Goal: Task Accomplishment & Management: Complete application form

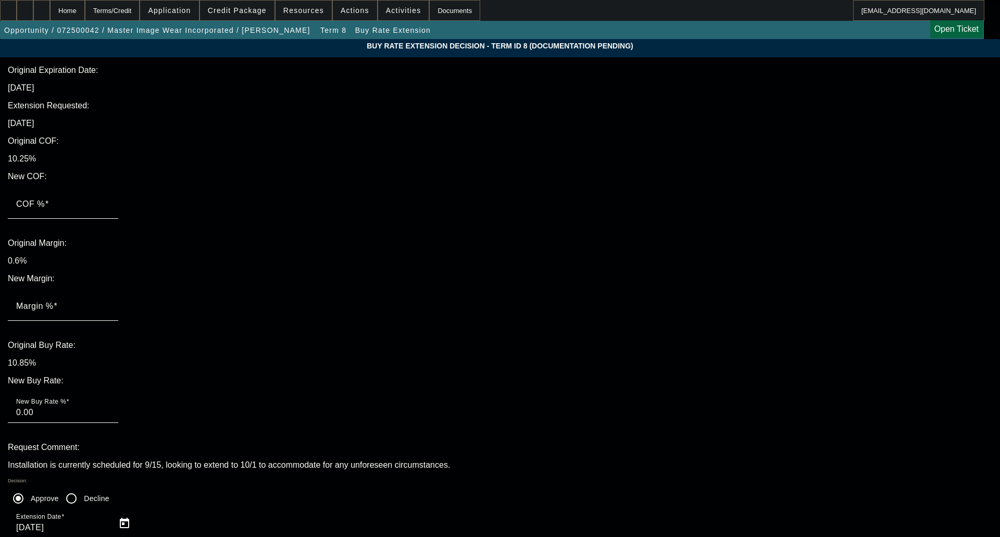
click at [45, 199] on mat-label "COF %" at bounding box center [30, 203] width 29 height 9
click at [110, 202] on input "COF %" at bounding box center [63, 208] width 94 height 13
type input "1"
type input "1.00"
type input "10"
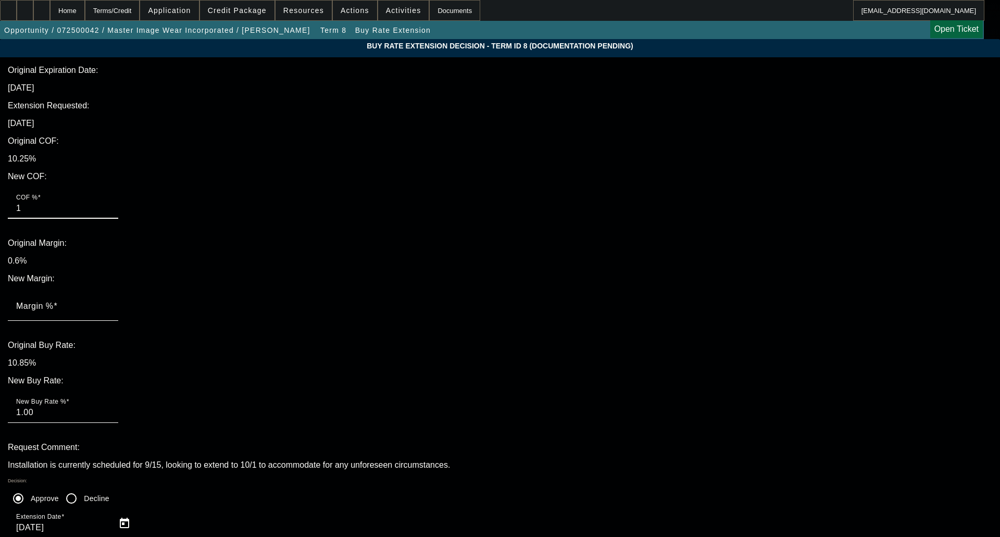
type input "10.00"
type input "10.2"
type input "10.20"
type input "10.25"
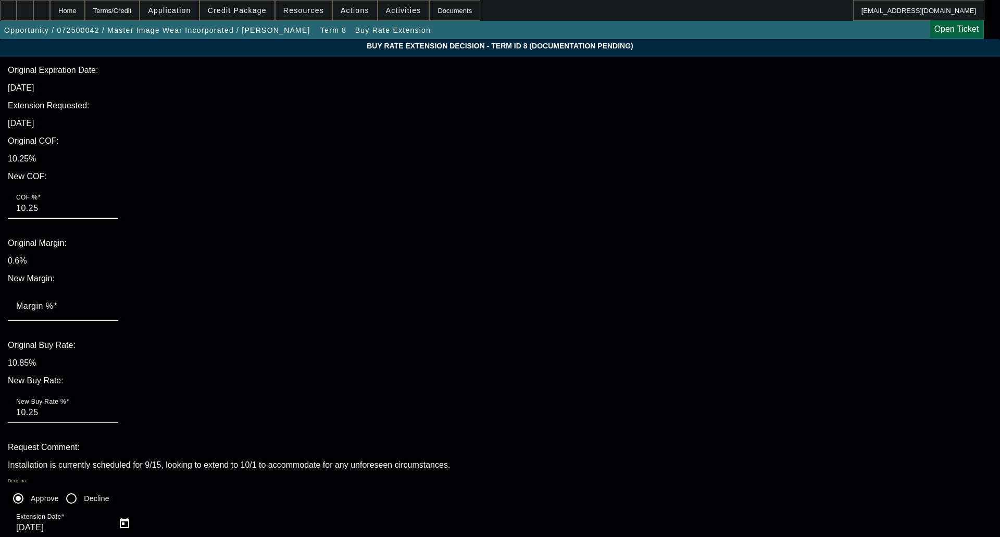
type input "10.25"
type input ".6"
type input "10.85"
type input ".6"
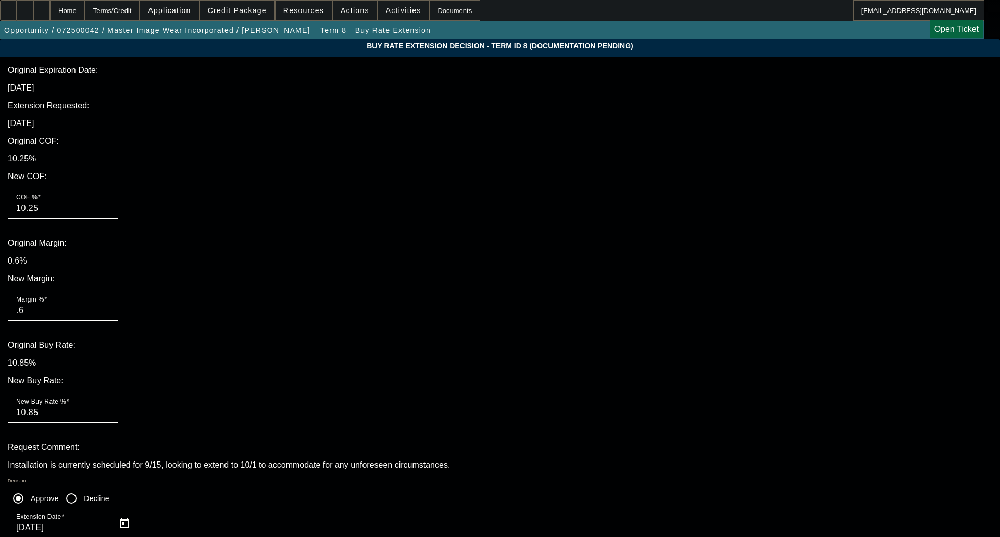
type textarea "OKAY TO HOLD THROUGH APPROVAL EXP"
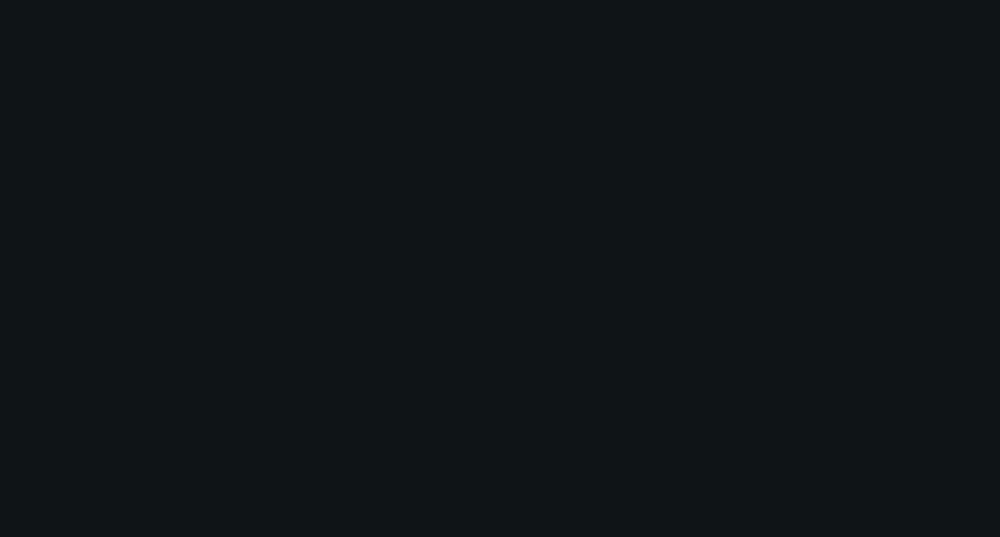
select select "0"
select select "0.1"
select select "4"
select select "0"
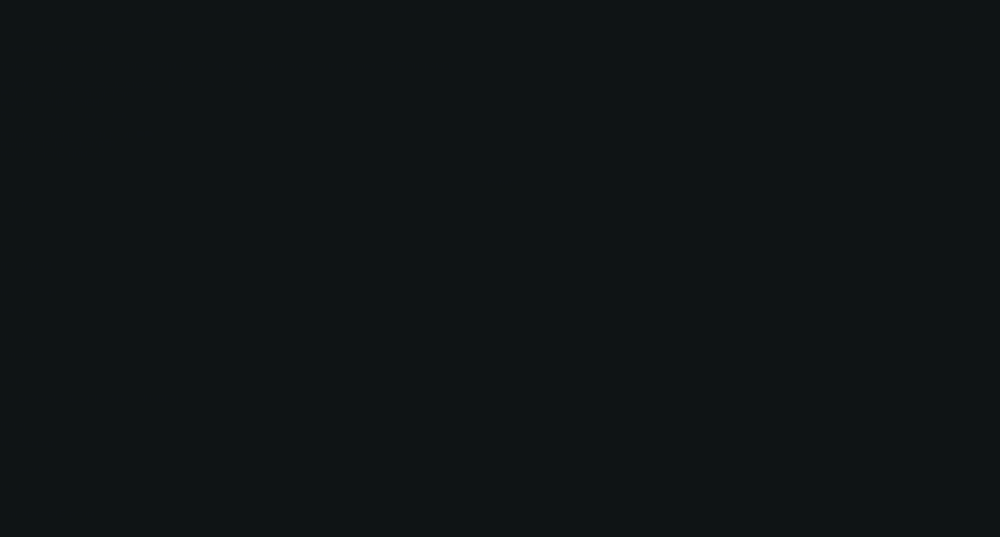
select select "0"
select select "0.1"
select select "4"
select select "0"
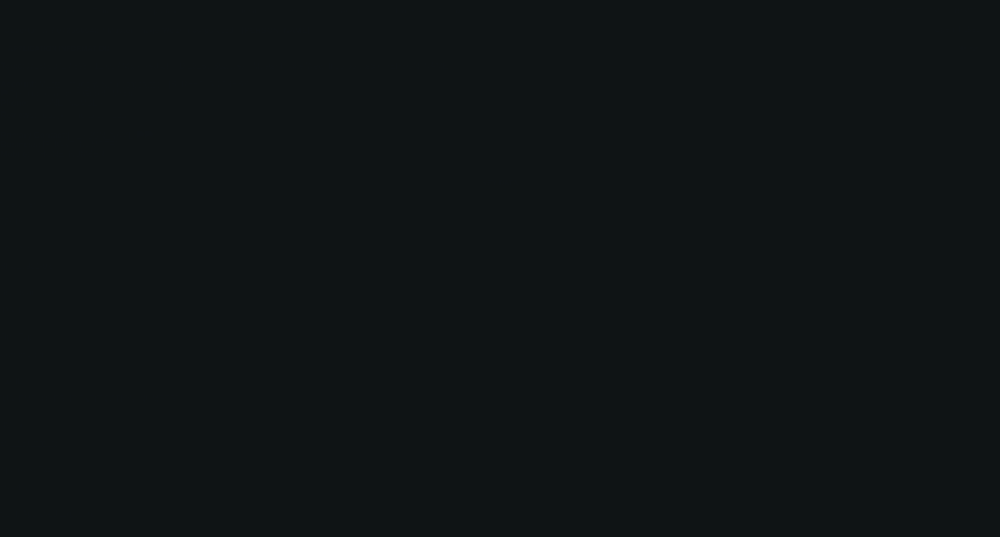
select select "3"
select select "0.1"
select select "4"
select select "0"
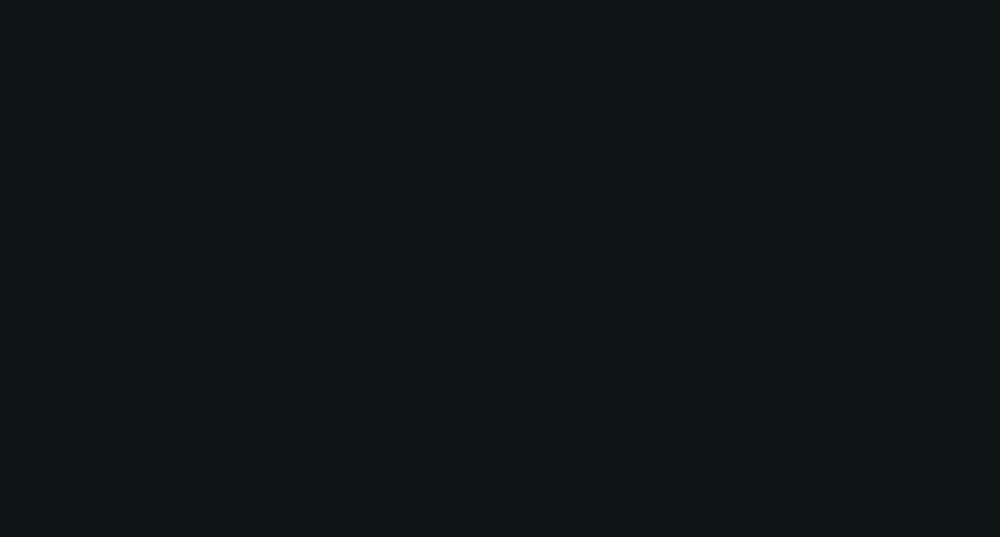
select select "3"
select select "0.1"
select select "4"
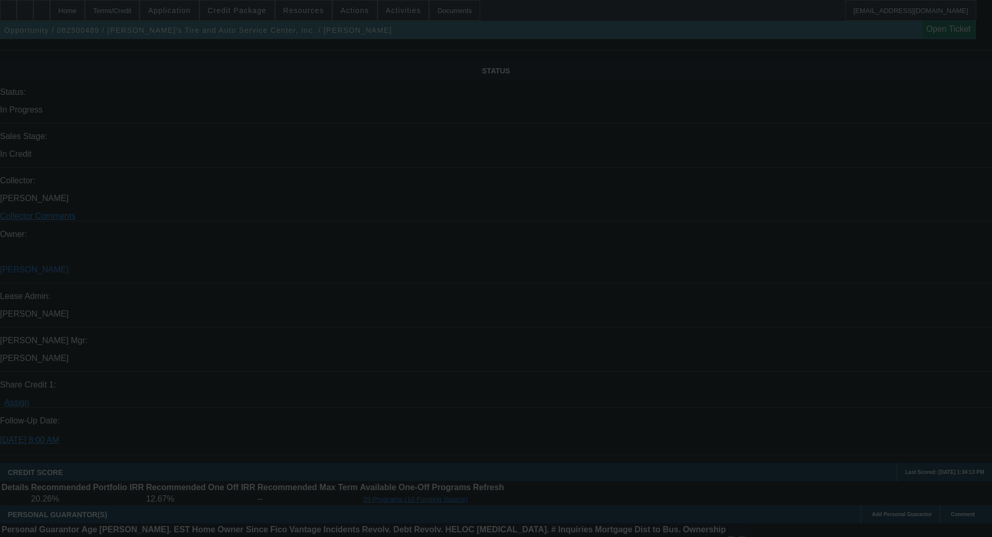
scroll to position [1117, 0]
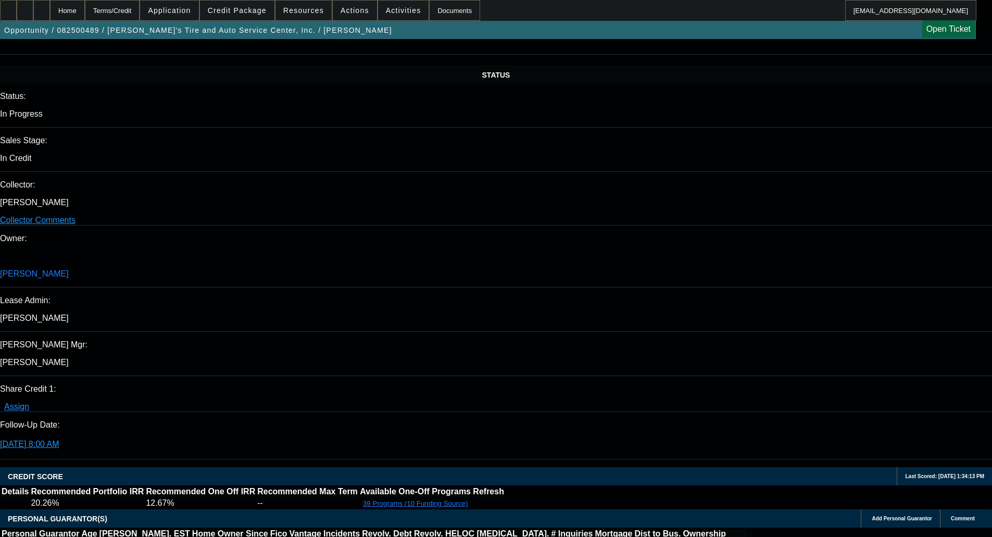
select select "0"
select select "3"
select select "0.1"
select select "4"
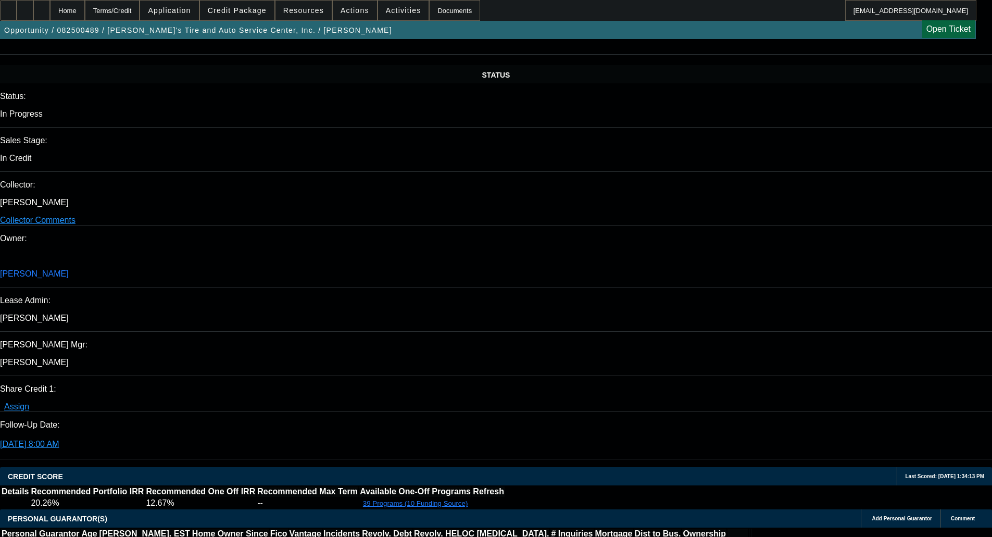
select select "0"
select select "3"
select select "0.1"
select select "4"
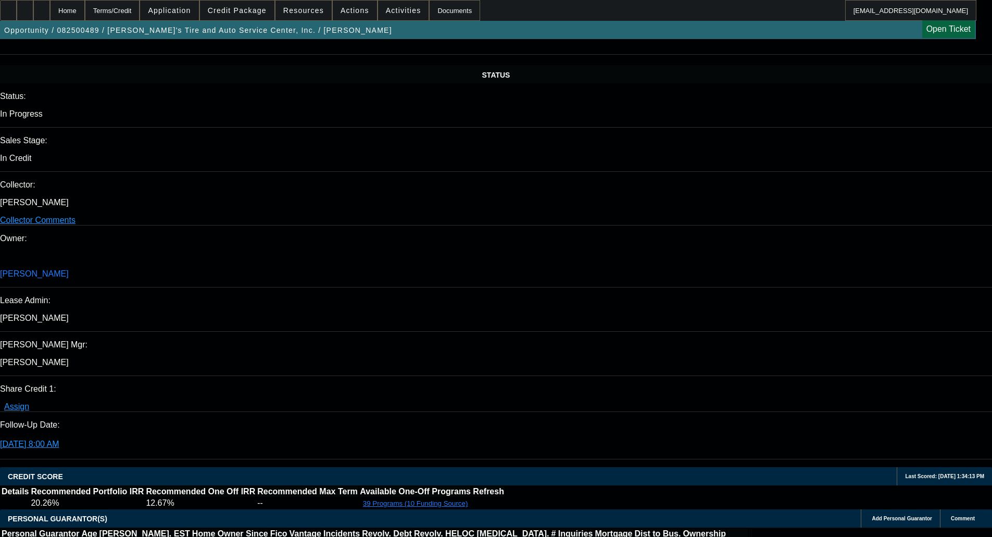
select select "0"
select select "3"
select select "0.1"
select select "4"
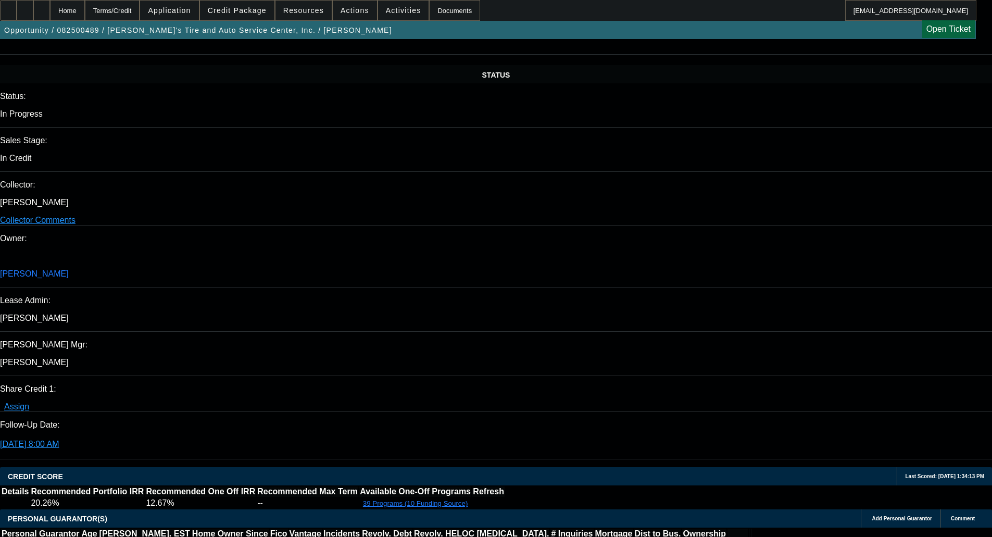
select select "0"
select select "3"
select select "0.1"
select select "4"
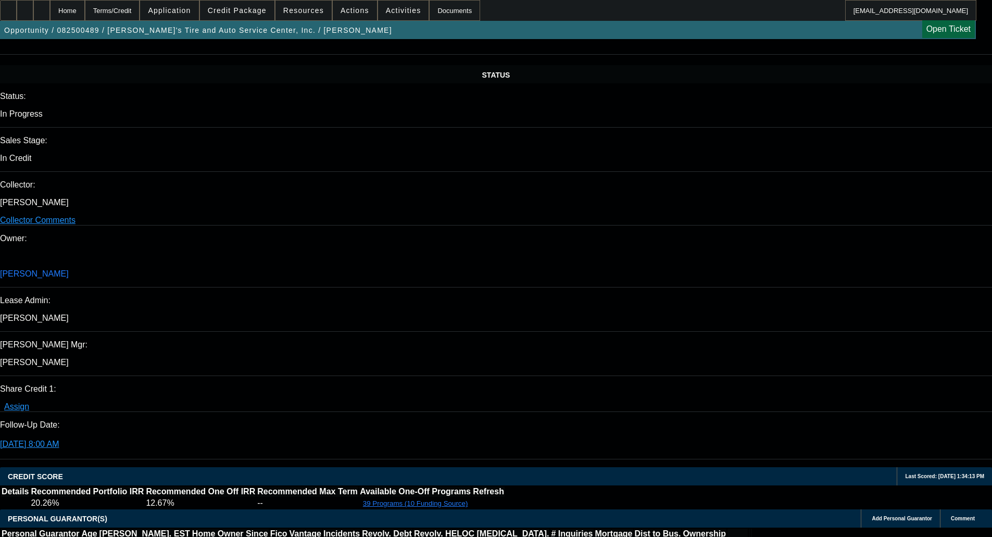
drag, startPoint x: 23, startPoint y: 48, endPoint x: 69, endPoint y: 66, distance: 49.8
click at [238, 9] on span "Credit Package" at bounding box center [237, 10] width 59 height 8
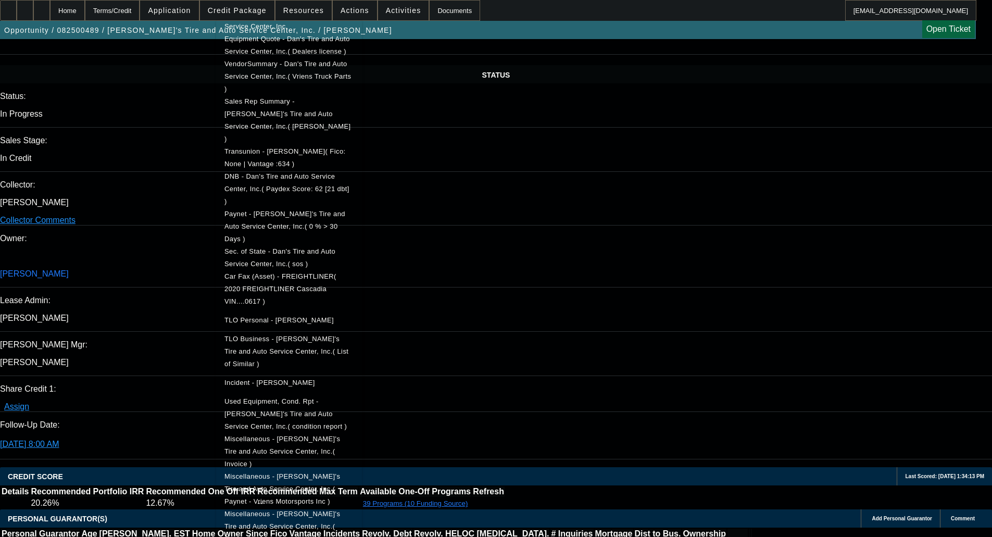
scroll to position [313, 0]
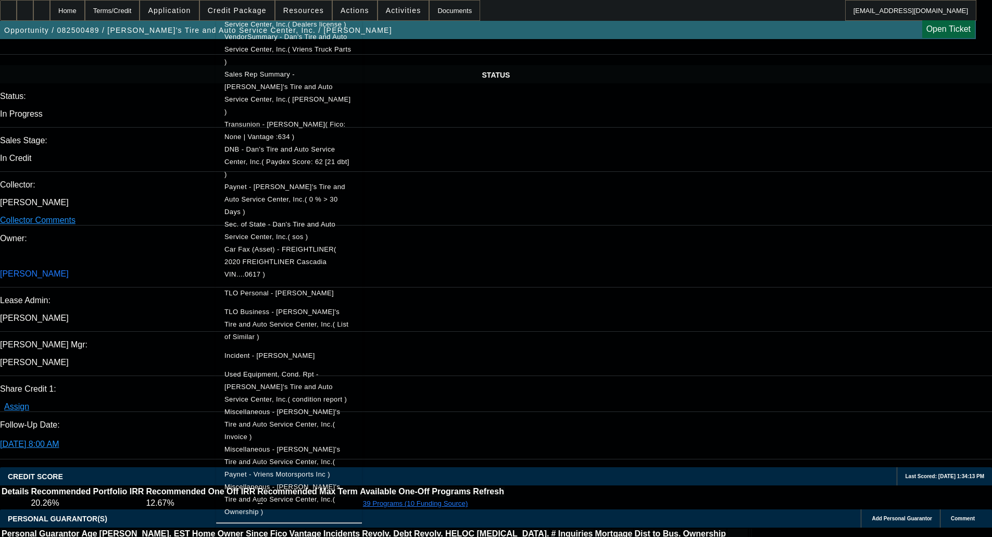
click at [332, 443] on span "Miscellaneous - Dan's Tire and Auto Service Center, Inc.( Paynet - Vriens Motor…" at bounding box center [288, 462] width 129 height 38
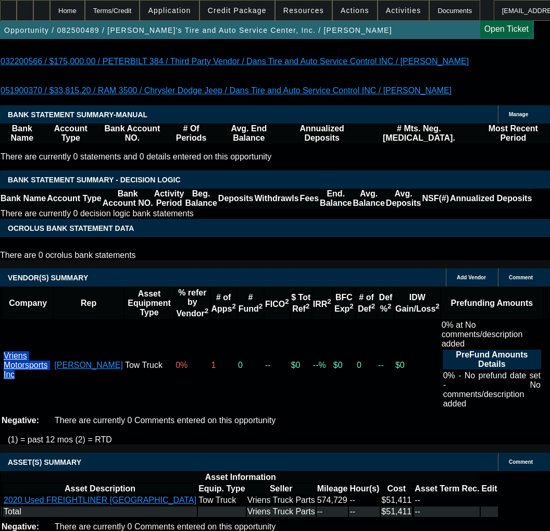
scroll to position [2217, 0]
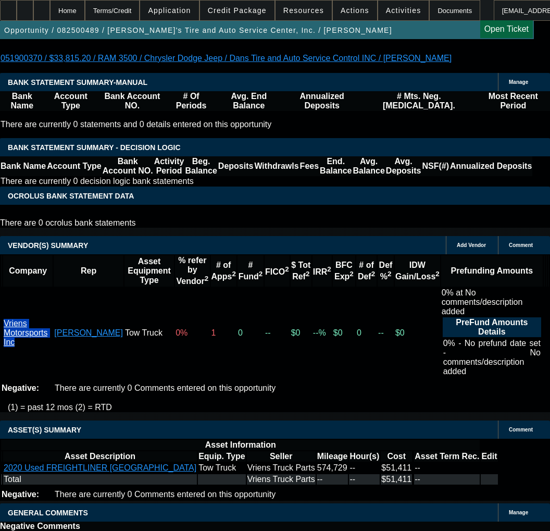
copy span "APPROVED BY FINPAC - Amount: $51,412.00; Approved Term: 48 months; Approved Pri…"
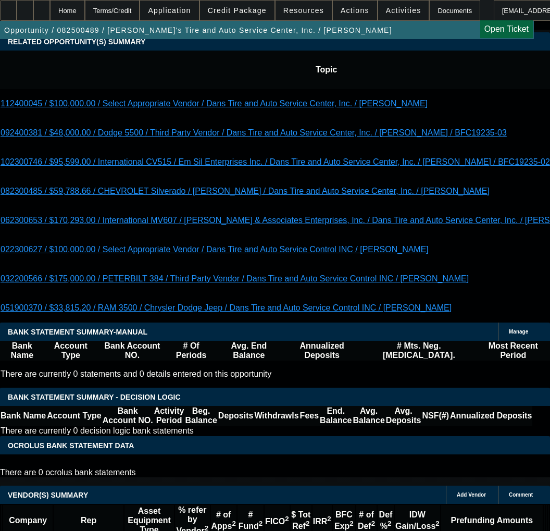
scroll to position [2009, 0]
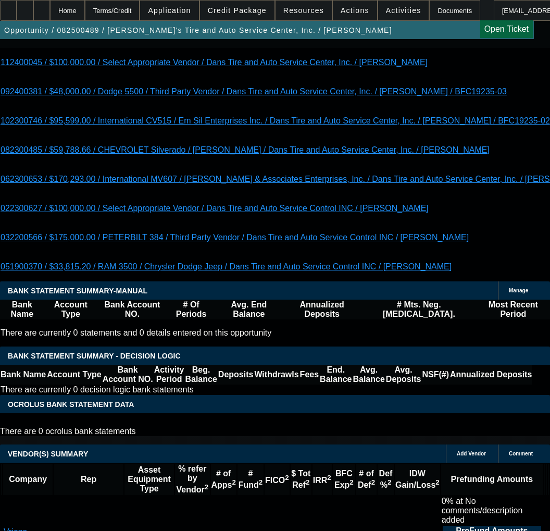
select select "3"
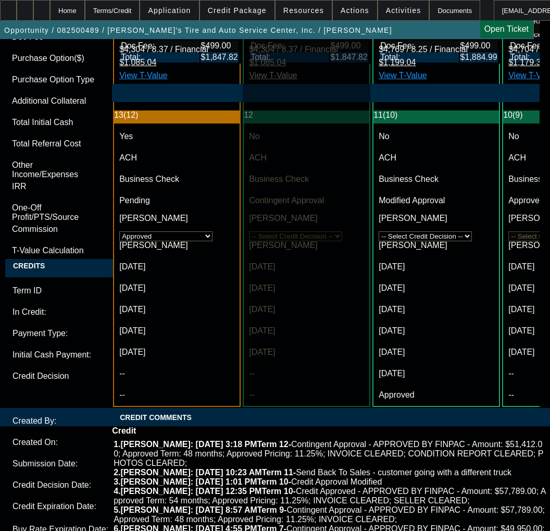
scroll to position [3542, 0]
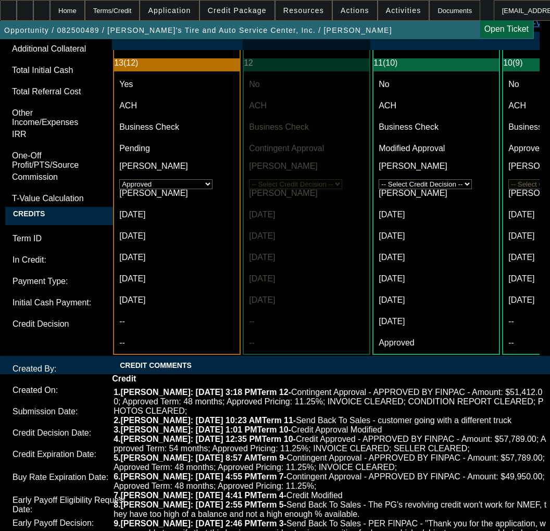
paste textarea "APPROVED BY FINPAC - Amount: $51,412.00; Approved Term: 48 months; Approved Pri…"
paste textarea "Vendor: VRIENS MOTORSPORTS INC. : APPROVED"
type textarea "APPROVED BY FINPAC - Amount: $51,412.00; Approved Term: 48 months; Approved Pri…"
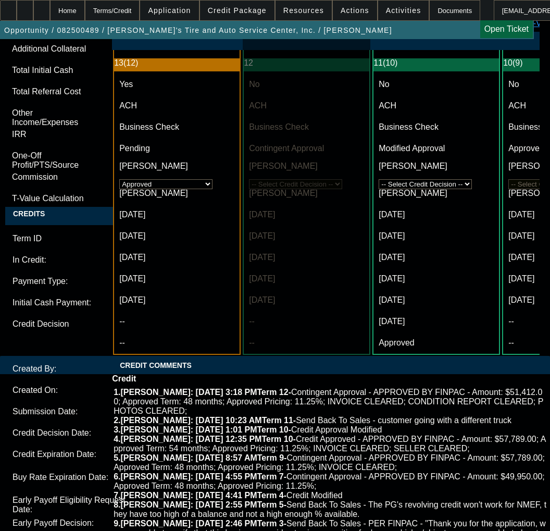
scroll to position [3594, 0]
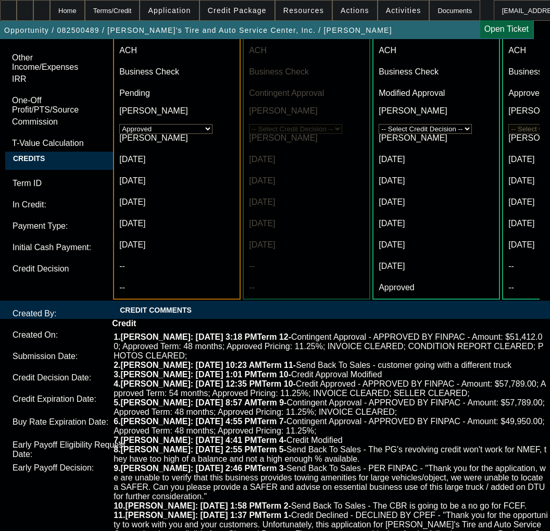
scroll to position [3646, 0]
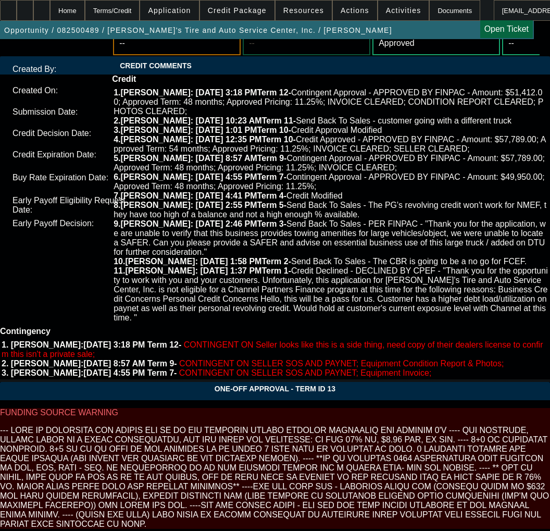
scroll to position [3842, 0]
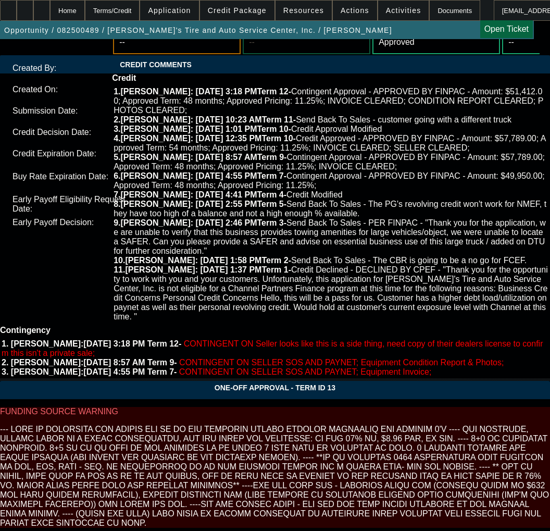
checkbox input "true"
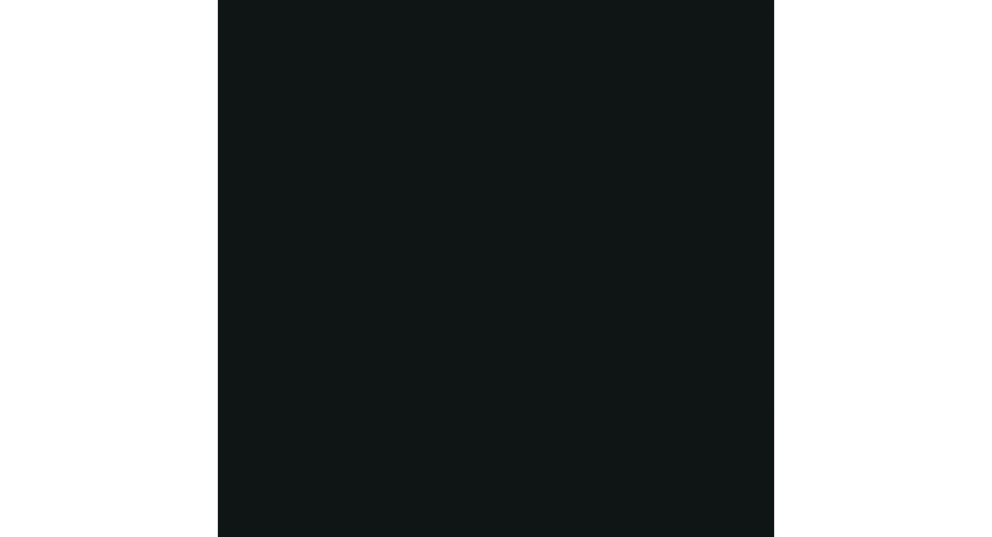
scroll to position [2009, 0]
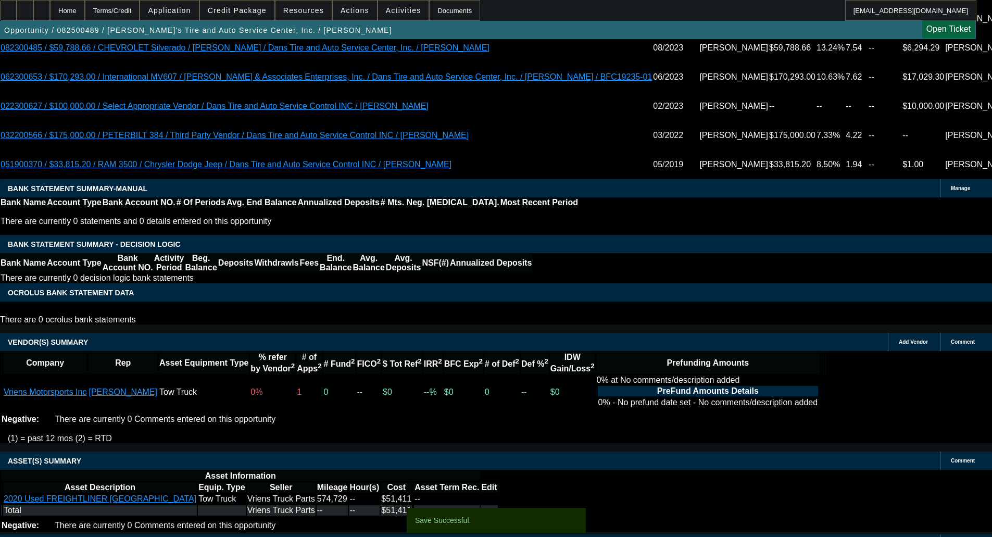
select select "0"
select select "3"
select select "0.1"
select select "4"
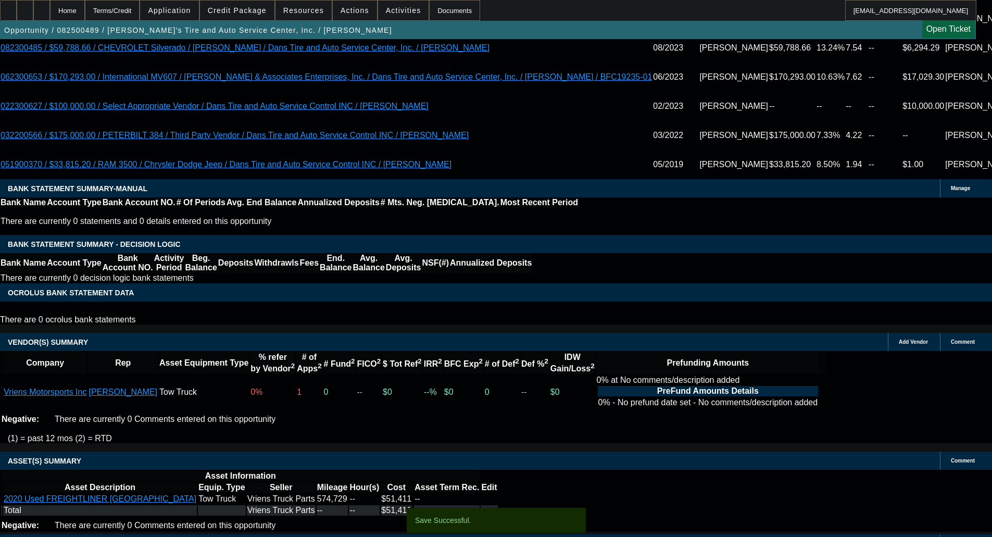
select select "0"
select select "3"
select select "0.1"
select select "4"
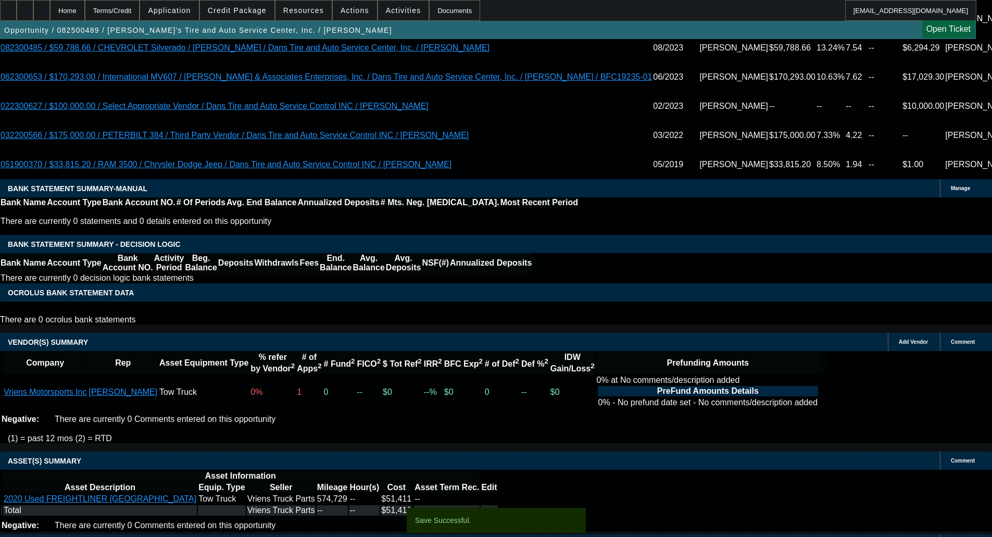
select select "0"
select select "3"
select select "0.1"
select select "4"
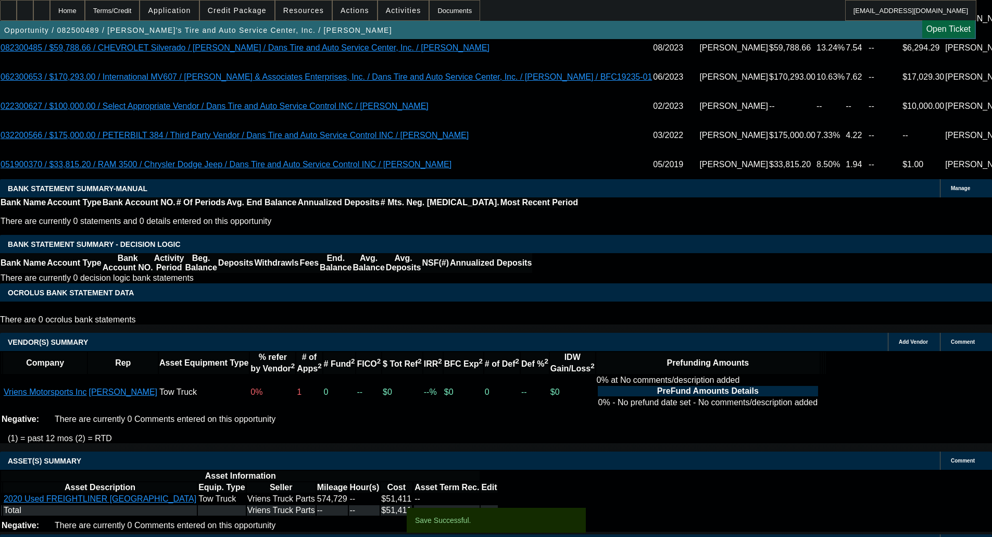
select select "0"
select select "3"
select select "0.1"
select select "4"
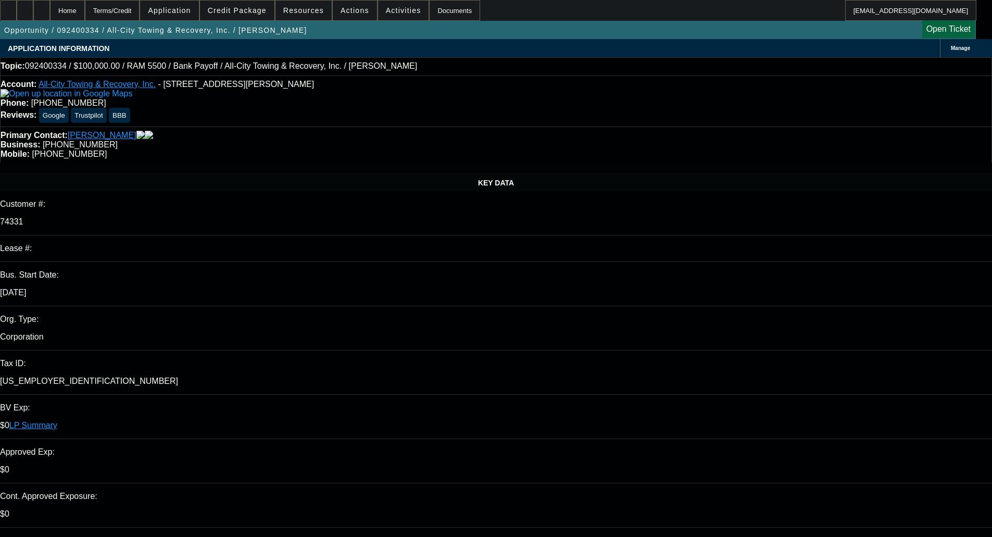
select select "0"
select select "2"
select select "0"
select select "6"
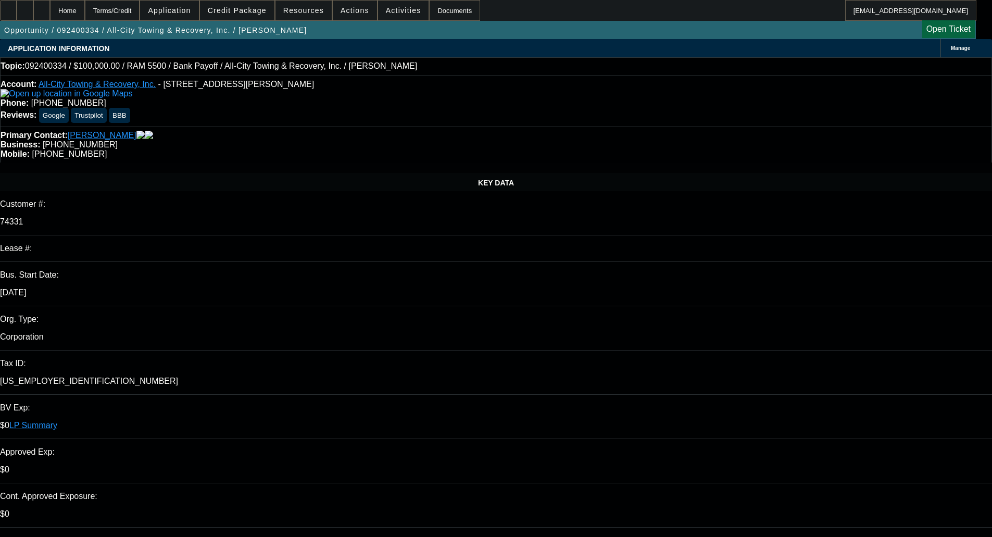
select select "0"
select select "2"
select select "0"
select select "6"
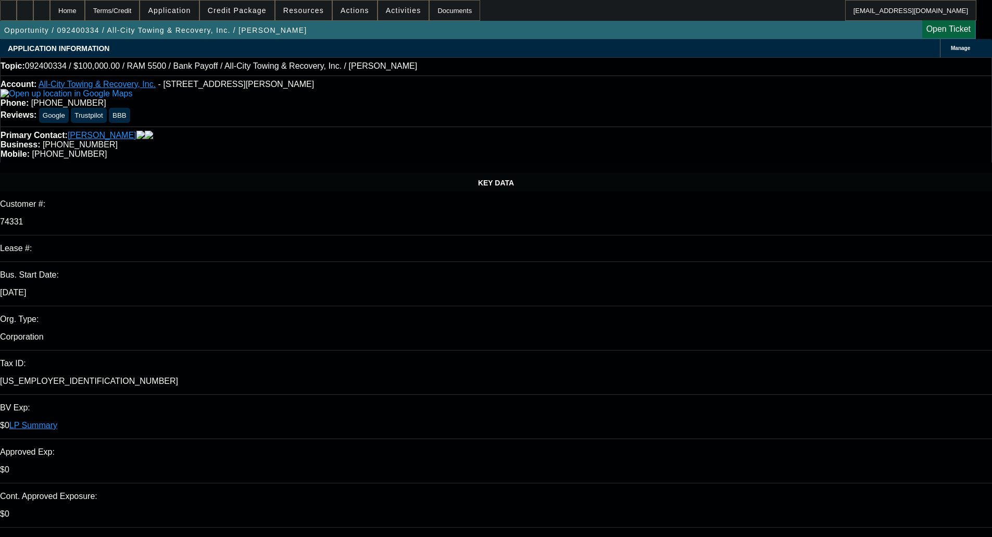
select select "0"
select select "2"
select select "0"
select select "6"
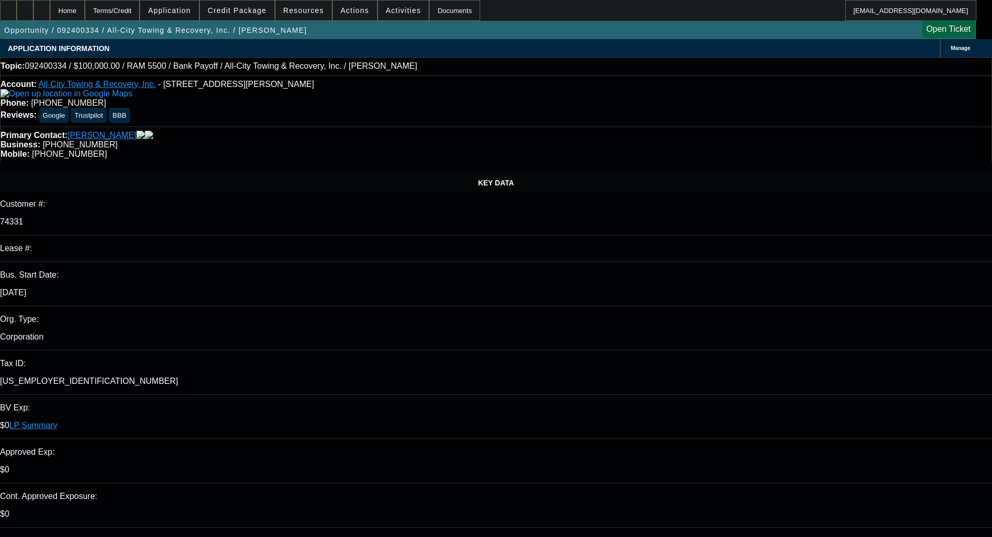
select select "0"
select select "2"
select select "0"
select select "6"
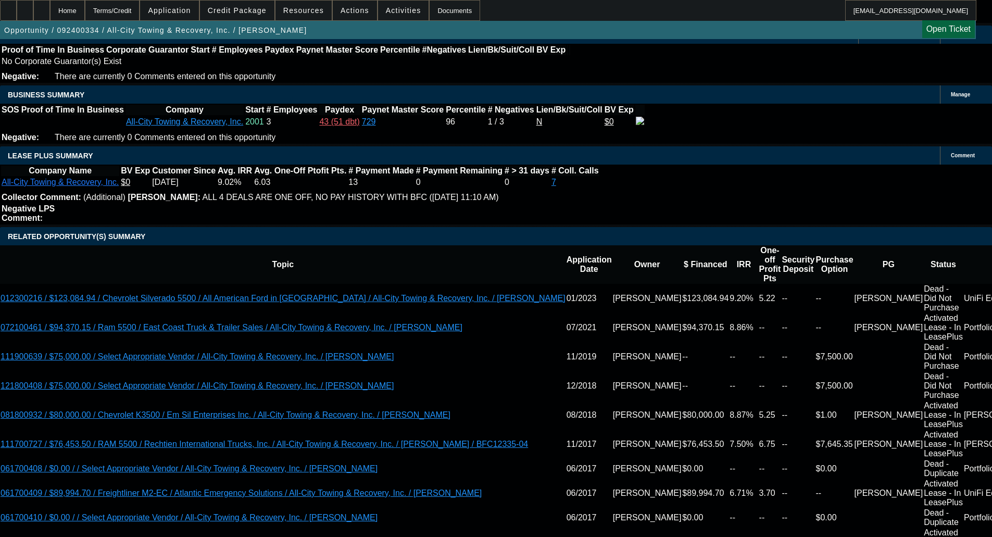
scroll to position [1719, 0]
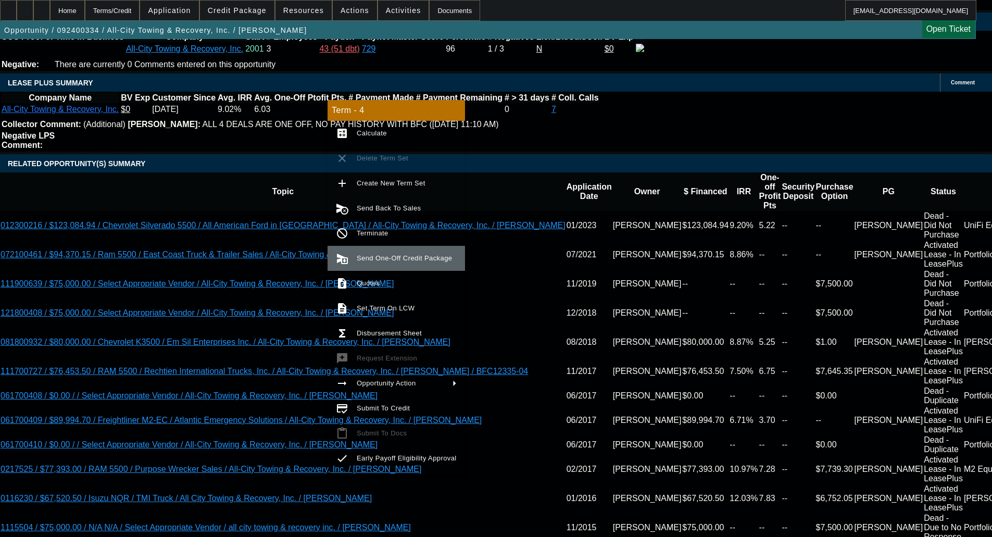
click at [381, 260] on span "Send One-Off Credit Package" at bounding box center [404, 258] width 95 height 8
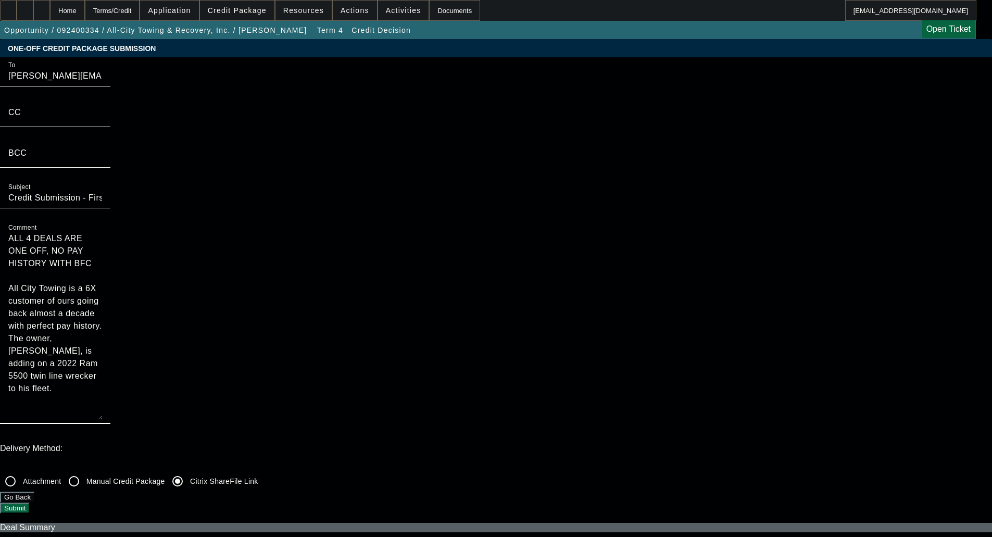
drag, startPoint x: 519, startPoint y: 98, endPoint x: 489, endPoint y: 67, distance: 43.5
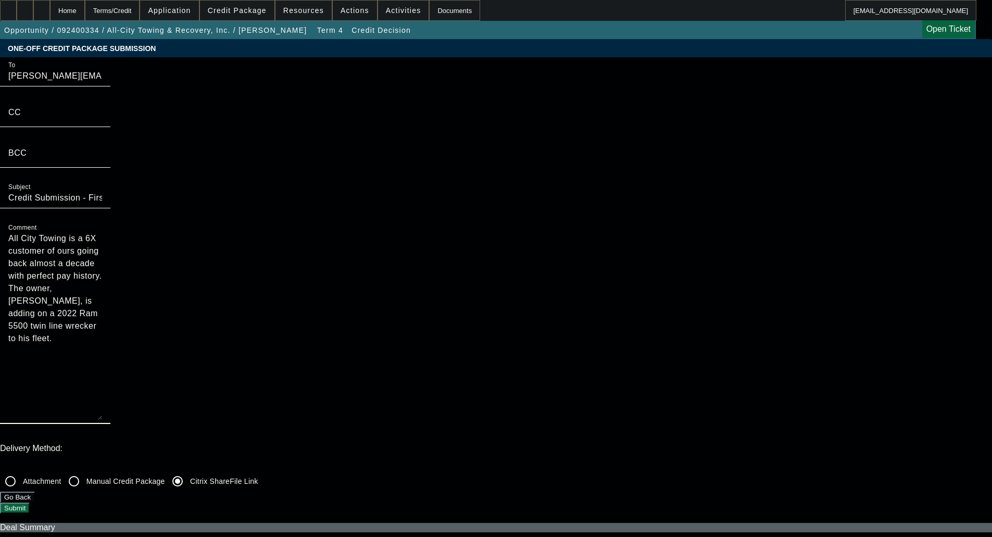
type textarea "All City Towing is a 6X customer of ours going back almost a decade with perfec…"
click at [30, 503] on button "Submit" at bounding box center [15, 508] width 30 height 11
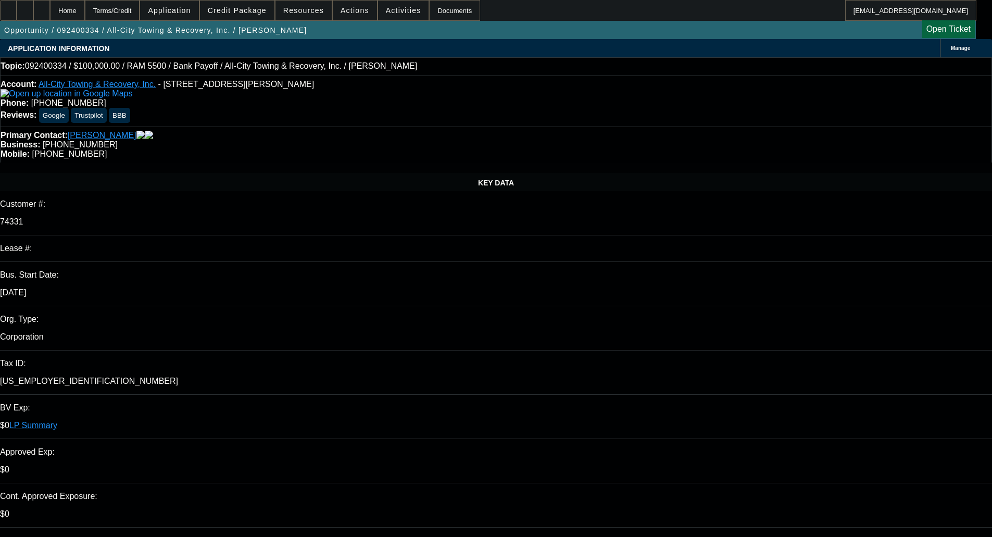
select select "0"
select select "2"
select select "0"
select select "6"
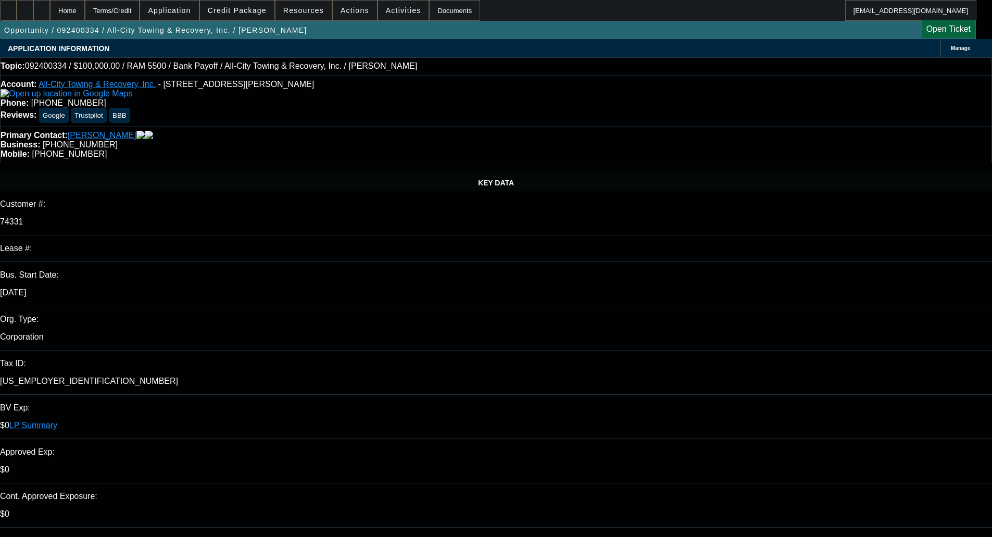
select select "0"
select select "2"
select select "0"
select select "6"
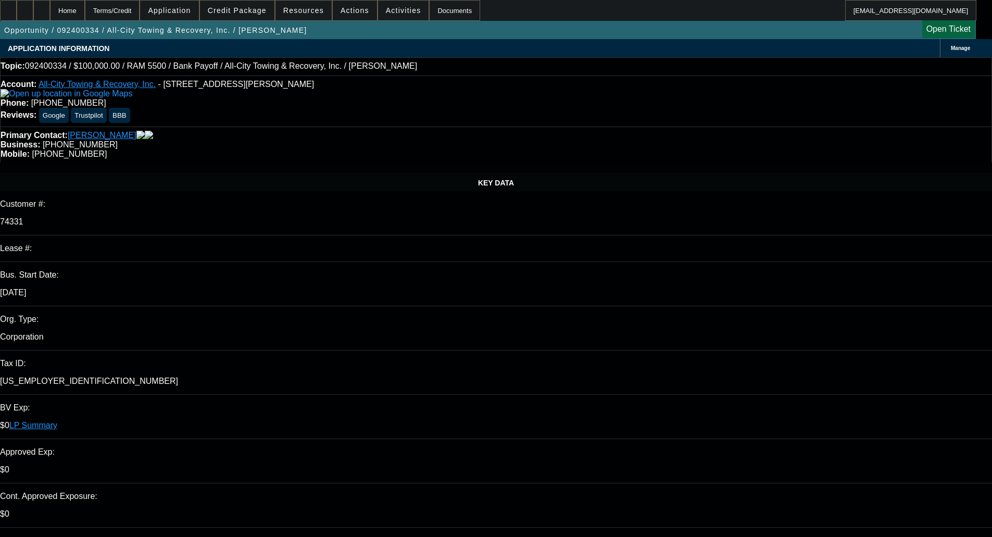
select select "0"
select select "2"
select select "0"
select select "6"
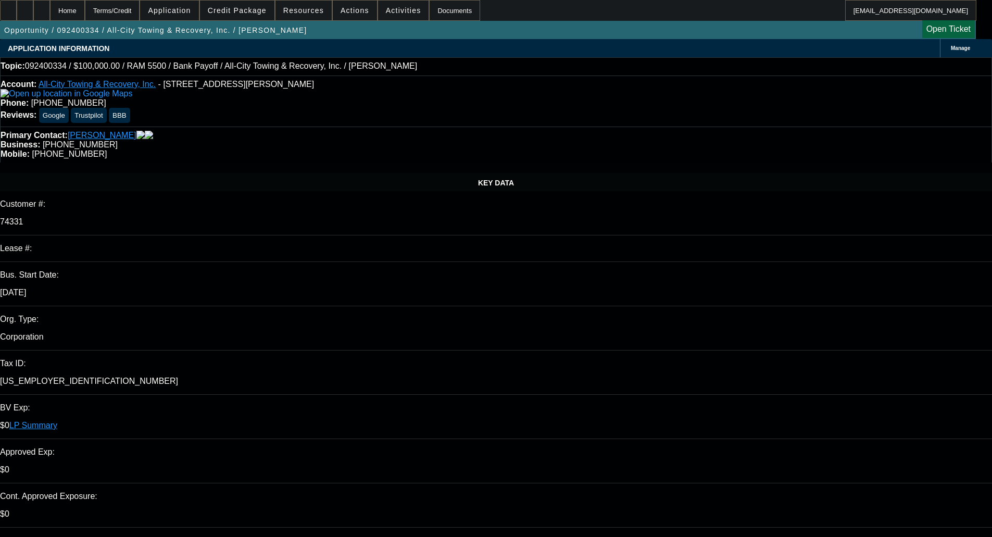
select select "0"
select select "2"
select select "0"
select select "6"
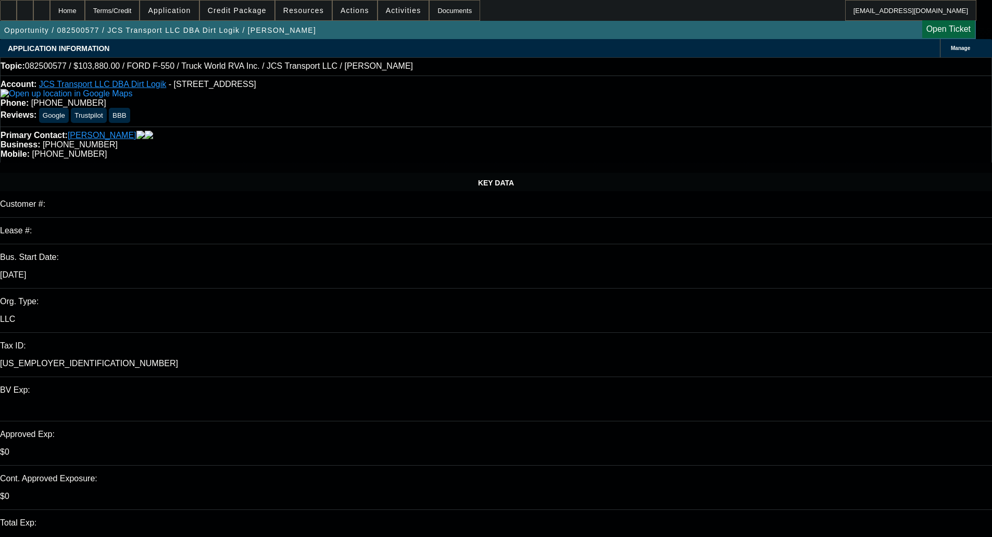
select select "0"
select select "6"
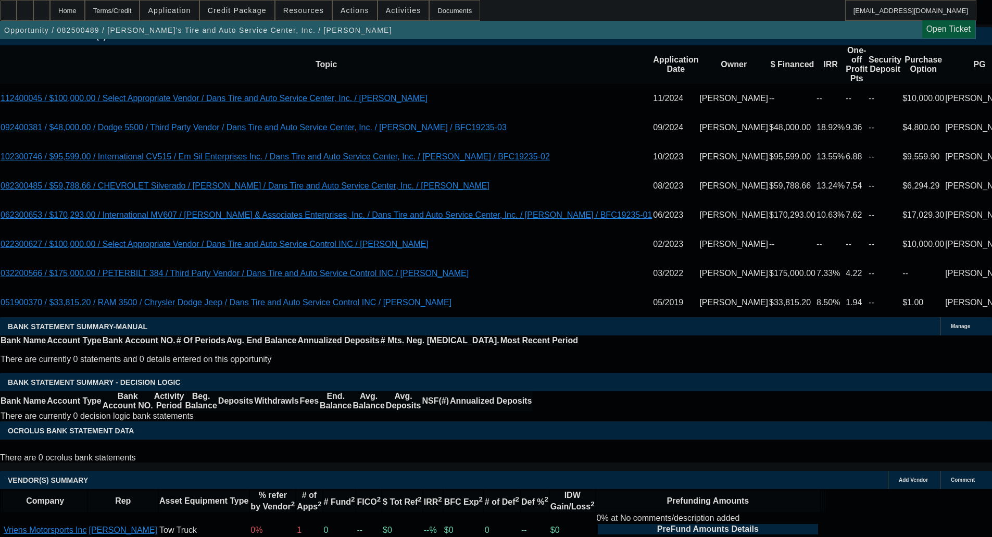
select select "0"
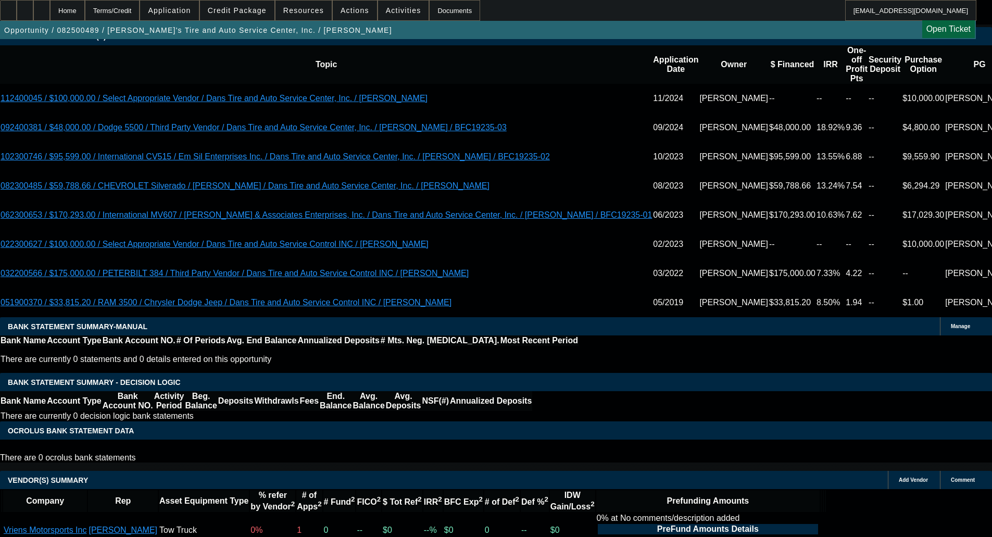
select select "0"
select select "3"
select select "0.1"
select select "4"
select select "0"
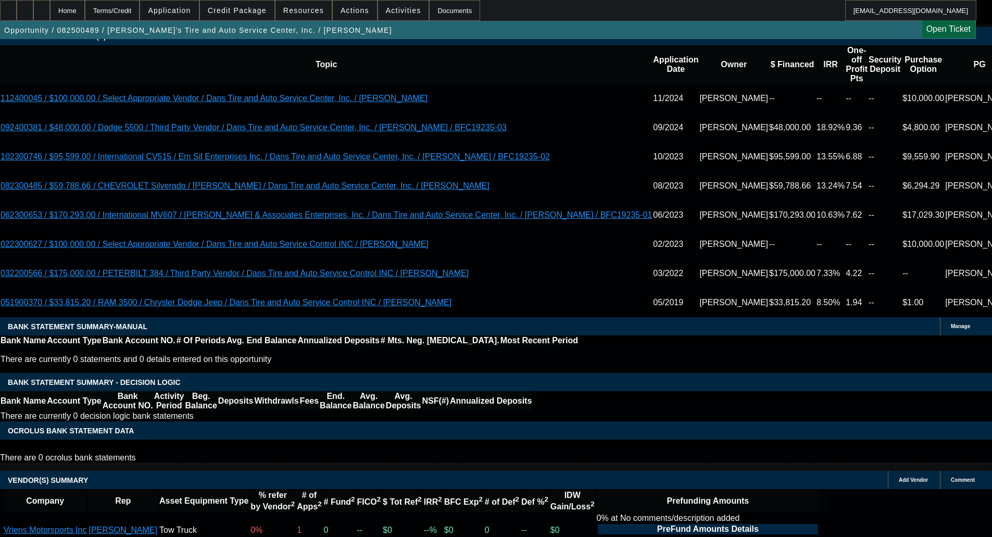
select select "0"
select select "3"
select select "0.1"
select select "4"
select select "0"
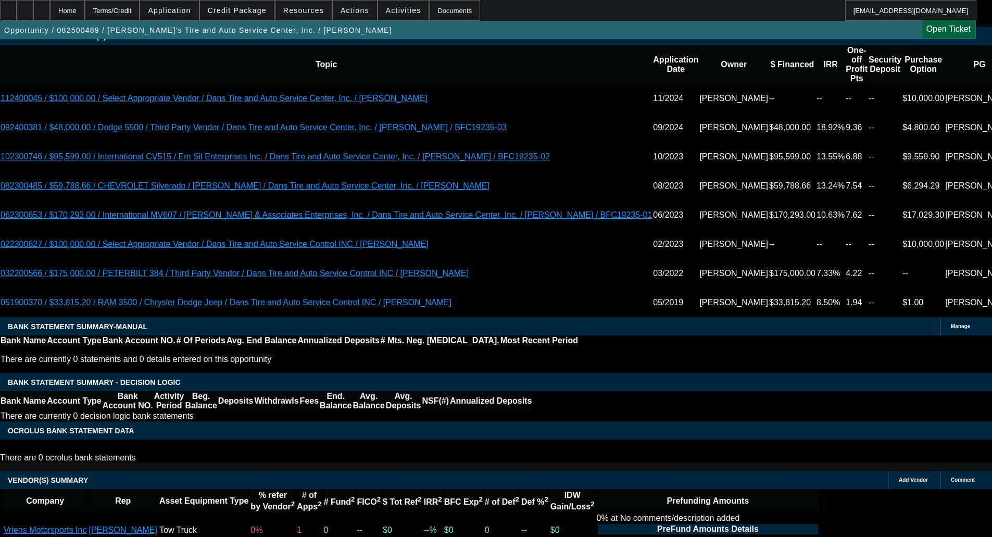
select select "0"
select select "3"
select select "0.1"
select select "4"
select select "0"
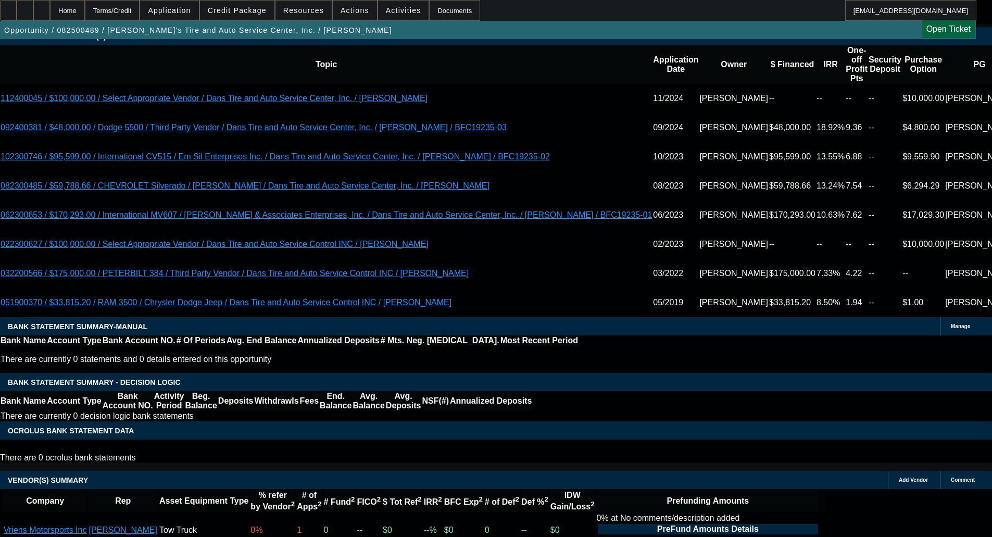
select select "0"
select select "3"
select select "0.1"
select select "4"
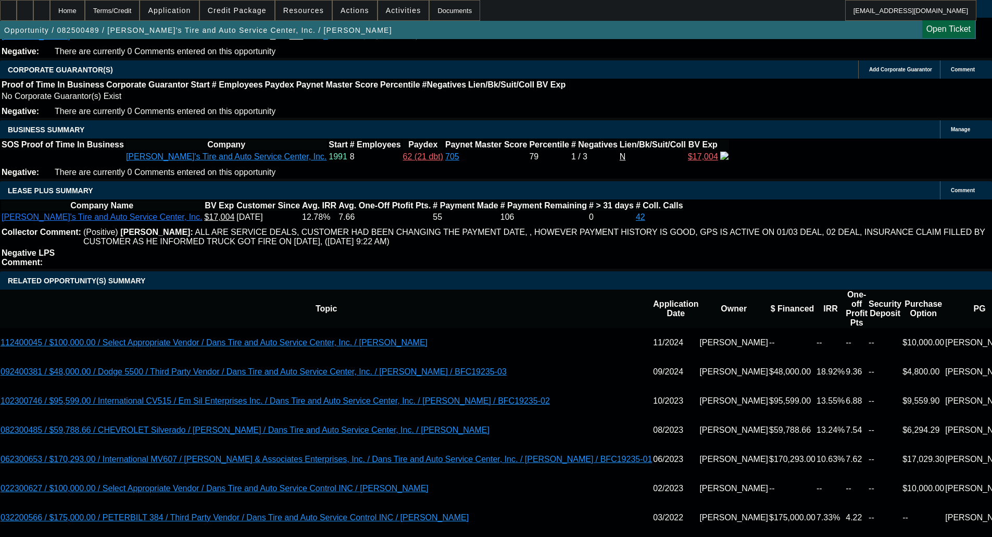
scroll to position [1620, 0]
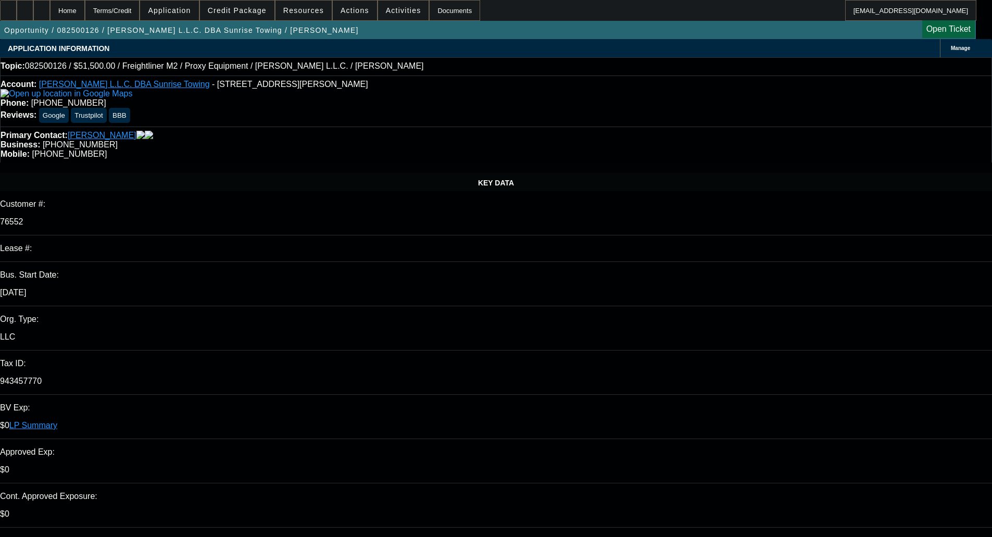
select select "0"
select select "2"
select select "0.1"
select select "4"
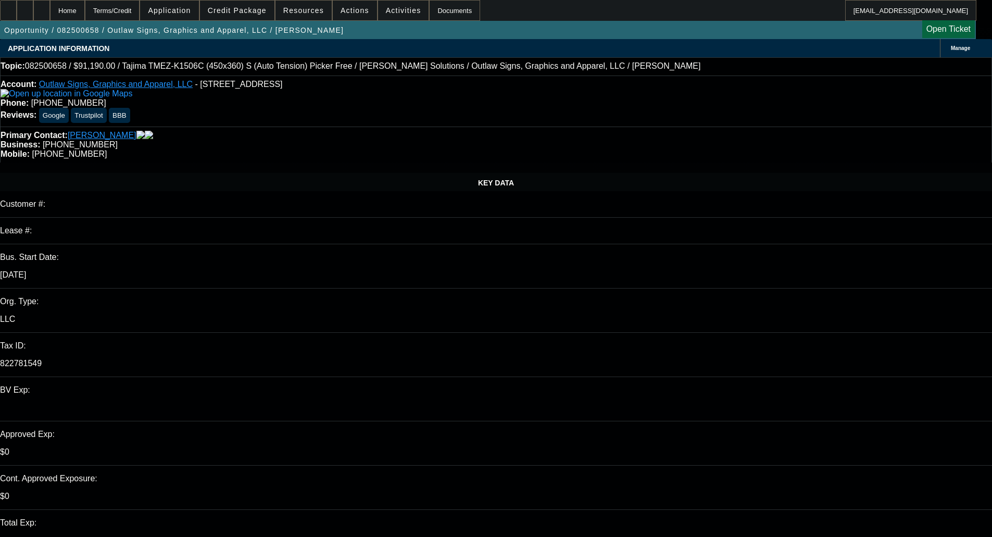
select select "0"
select select "2"
select select "0.1"
select select "4"
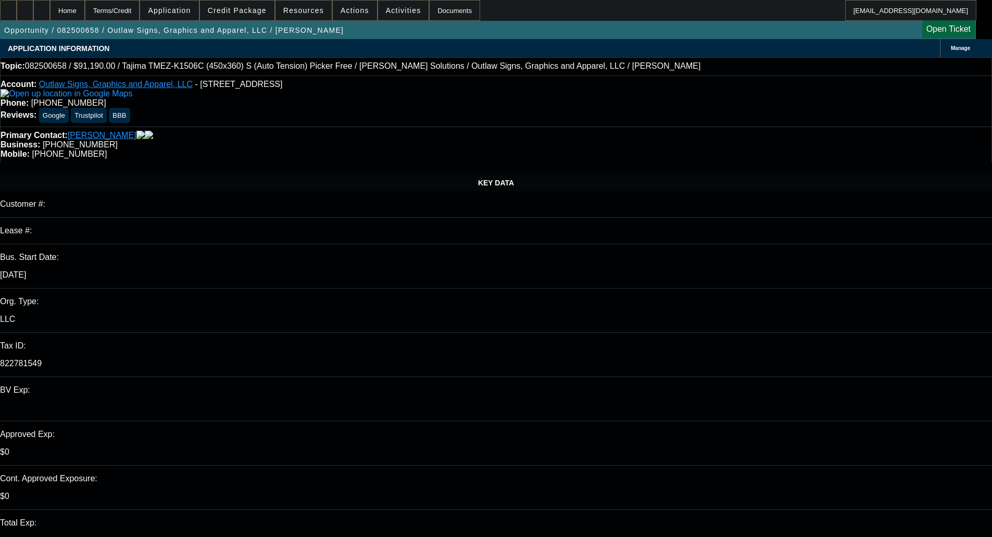
select select "0"
select select "2"
select select "0"
select select "6"
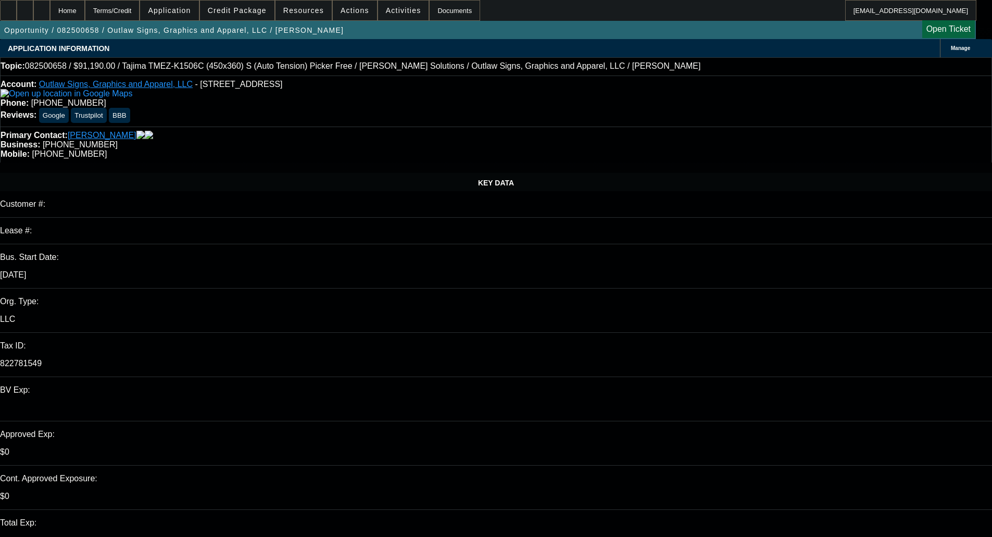
select select "0"
select select "2"
select select "0.1"
select select "4"
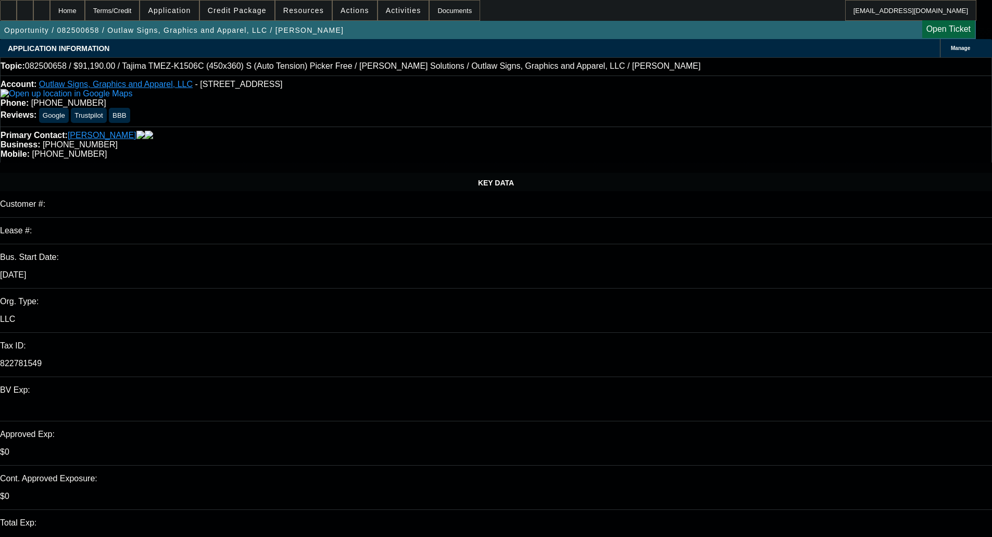
select select "0"
select select "2"
select select "0"
select select "6"
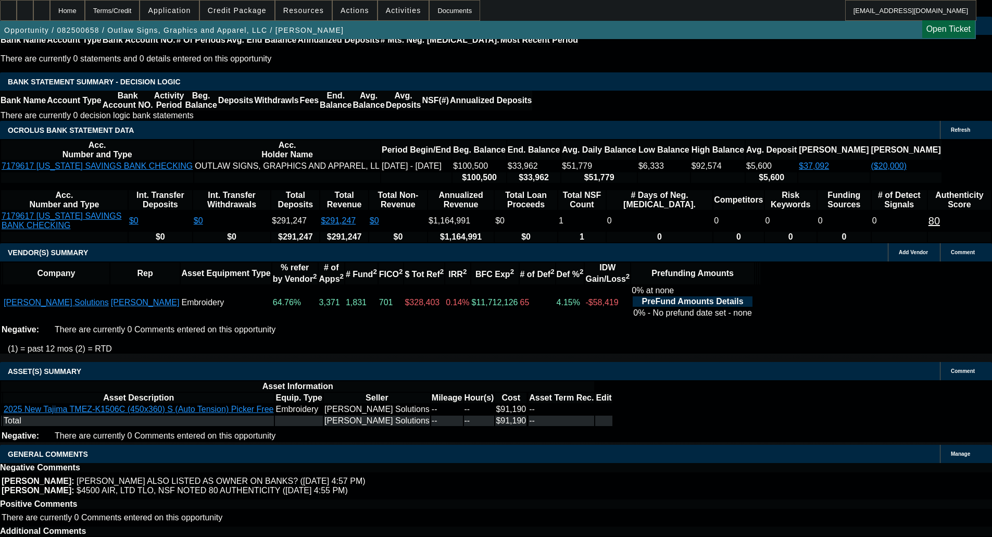
scroll to position [1807, 0]
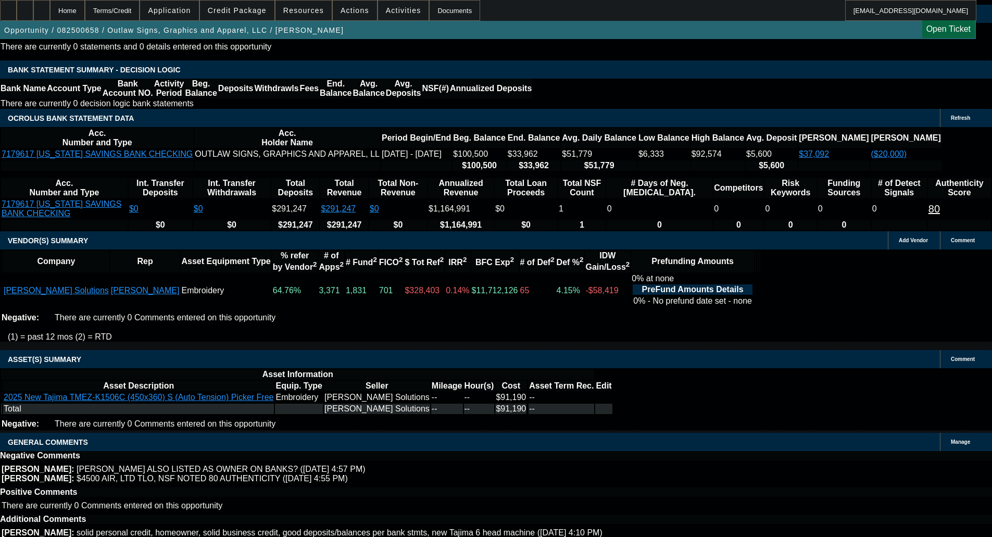
type textarea "EXTENDED TERM; LOW IRR; OKAY'D BY BILL TOO - OKAY TO SELL"
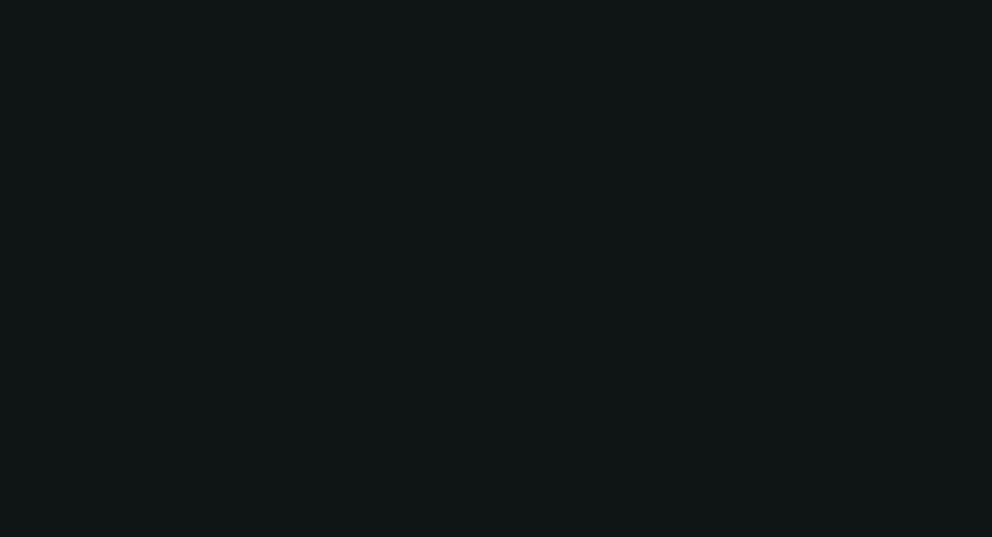
scroll to position [0, 0]
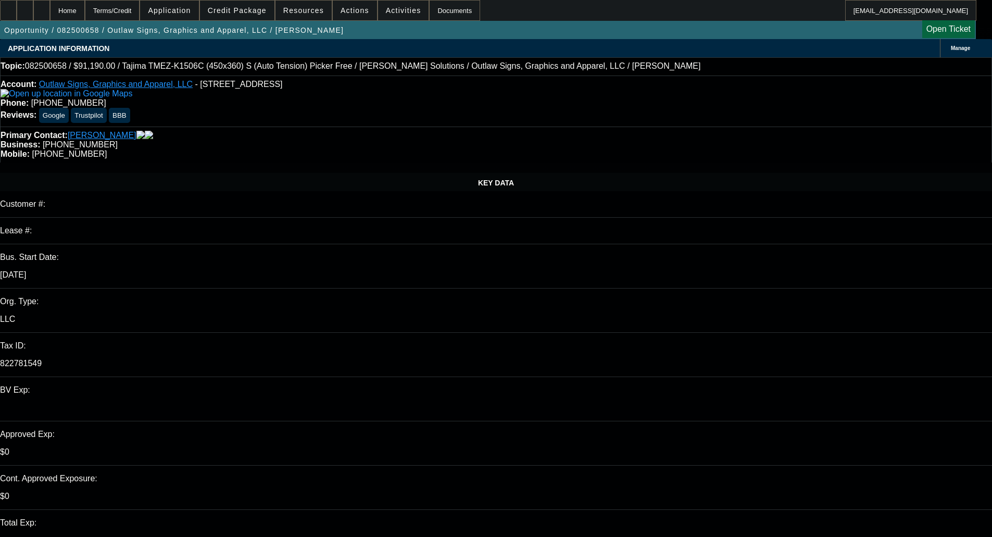
click at [245, 12] on span "Credit Package" at bounding box center [237, 10] width 59 height 8
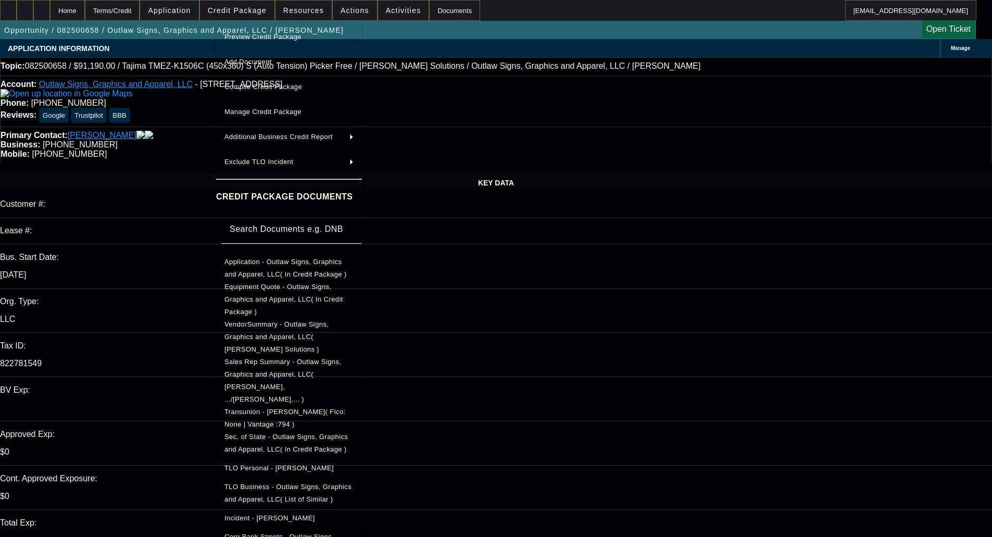
click at [260, 32] on span "Preview Credit Package" at bounding box center [288, 37] width 129 height 13
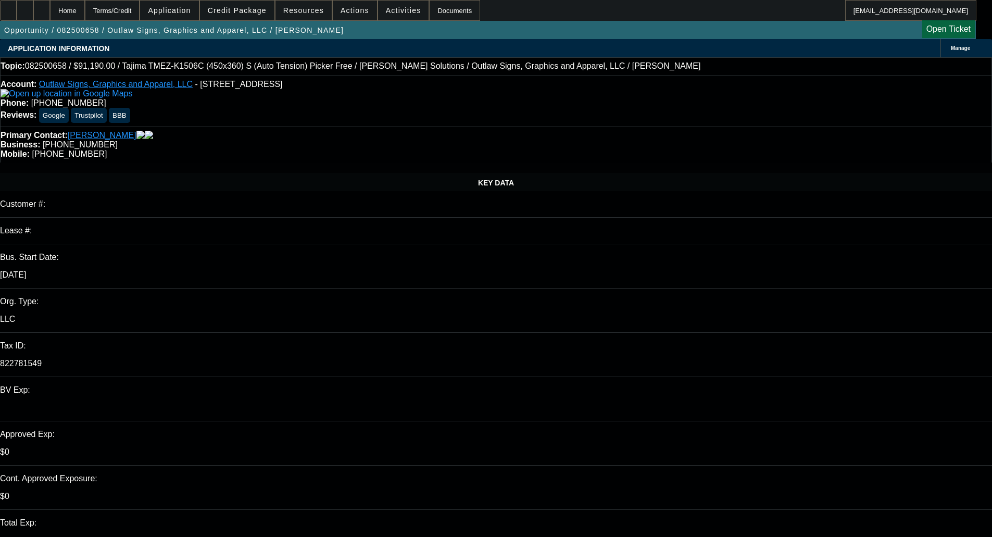
click at [242, 11] on span "Credit Package" at bounding box center [237, 10] width 59 height 8
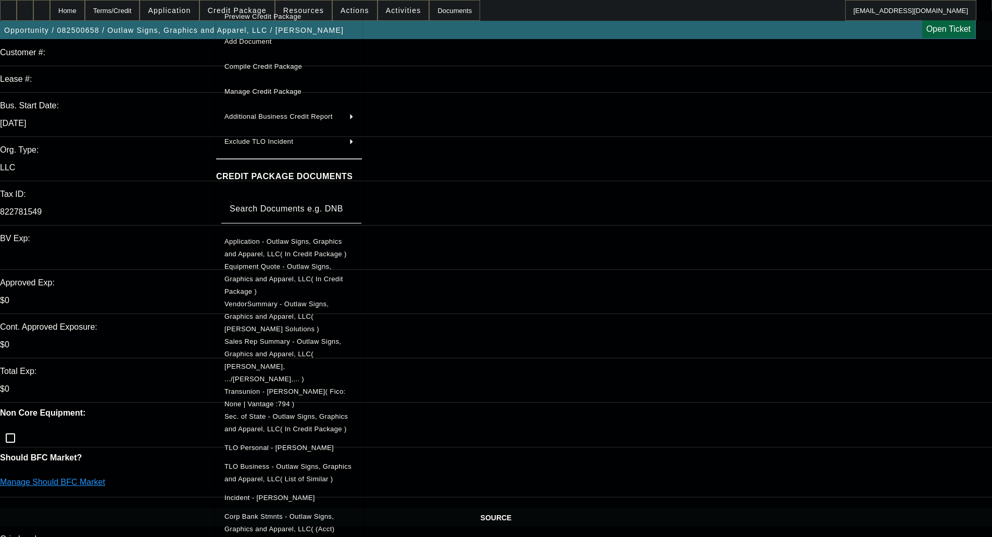
scroll to position [156, 0]
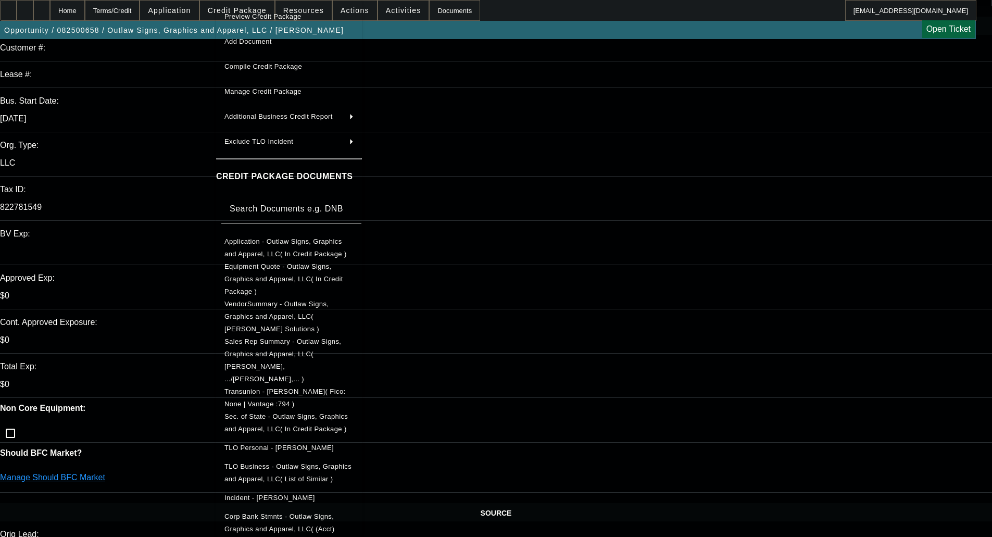
click at [286, 88] on span "Manage Credit Package" at bounding box center [262, 92] width 77 height 8
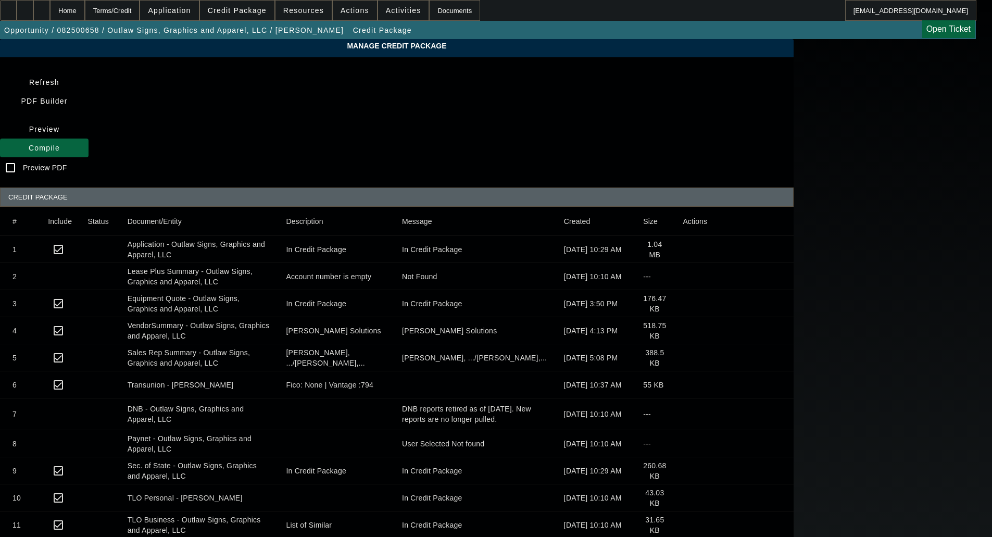
click at [683, 498] on icon at bounding box center [683, 498] width 0 height 0
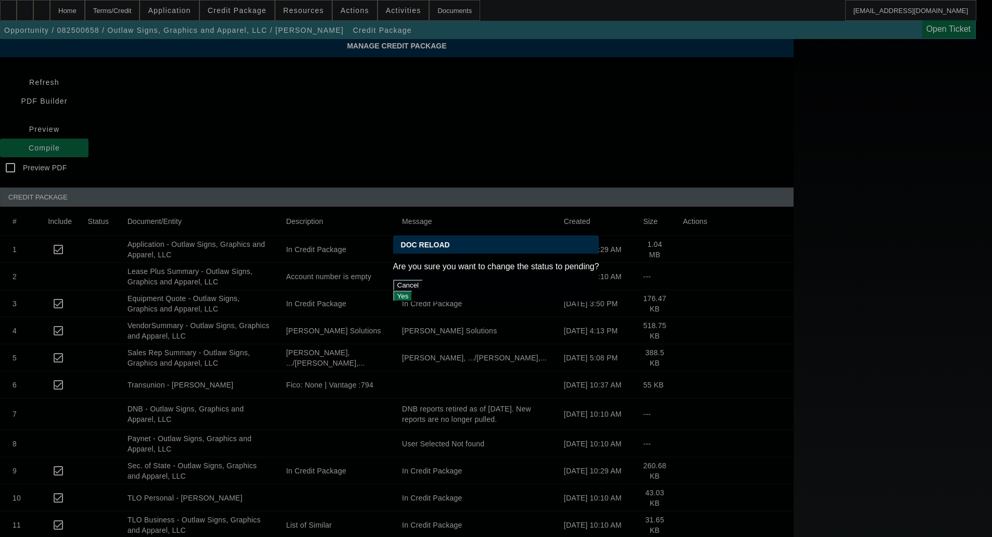
click at [413, 291] on button "Yes" at bounding box center [403, 296] width 20 height 11
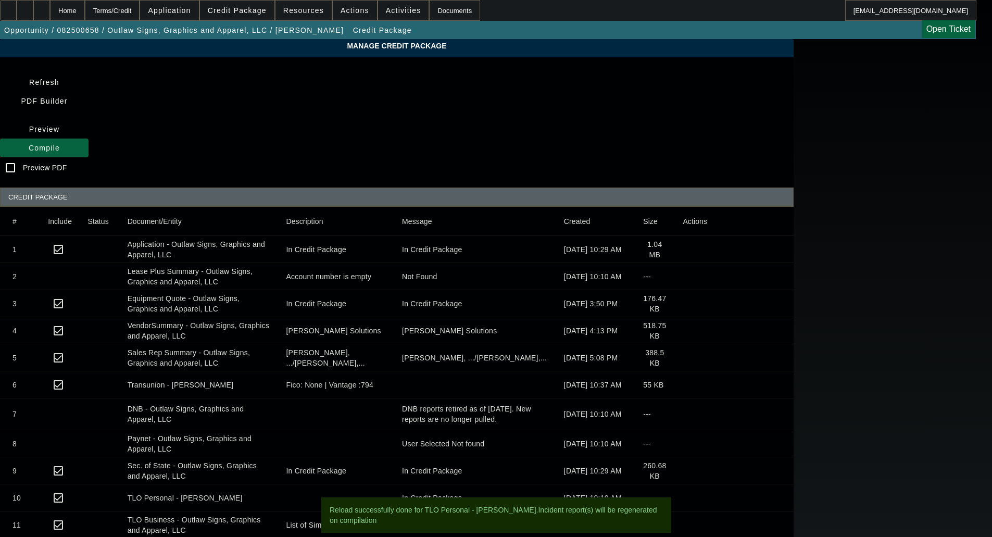
click at [60, 144] on span "Compile" at bounding box center [44, 148] width 31 height 8
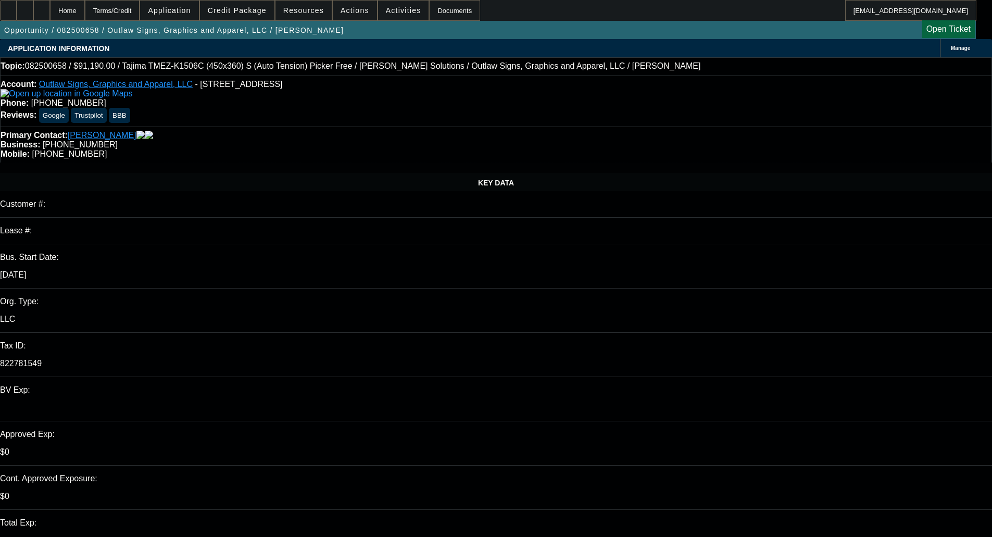
select select "0"
select select "2"
select select "0.1"
select select "4"
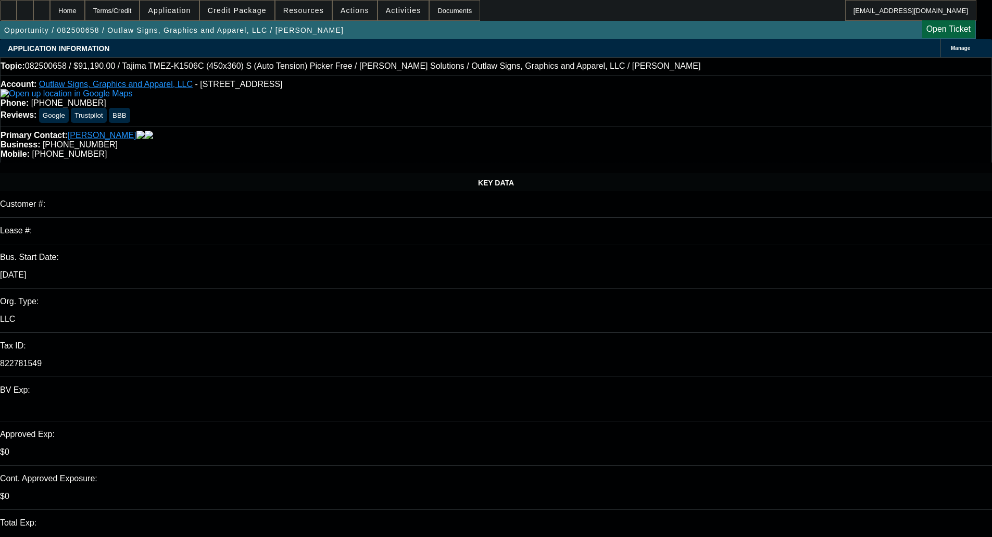
select select "0"
select select "2"
select select "0"
select select "6"
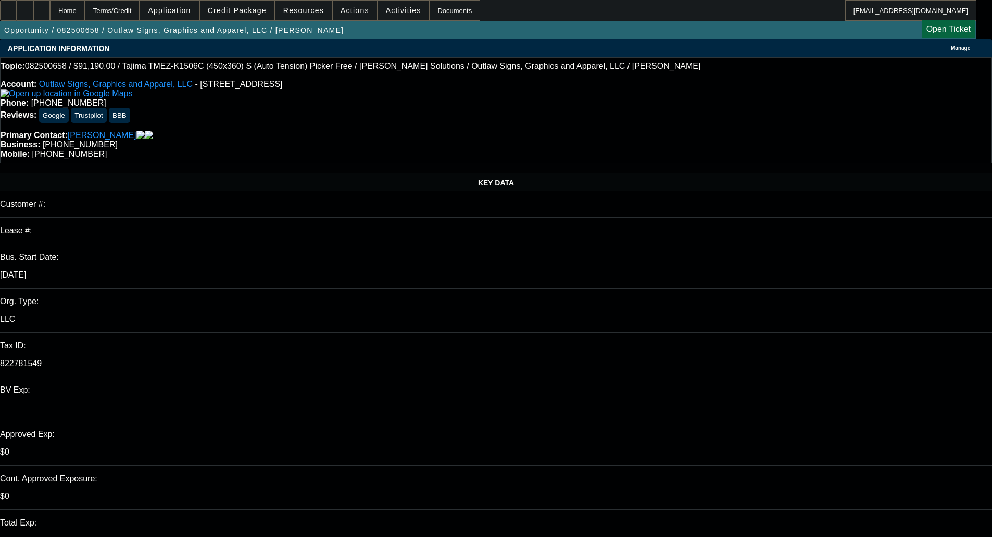
select select "0"
select select "2"
select select "0.1"
select select "4"
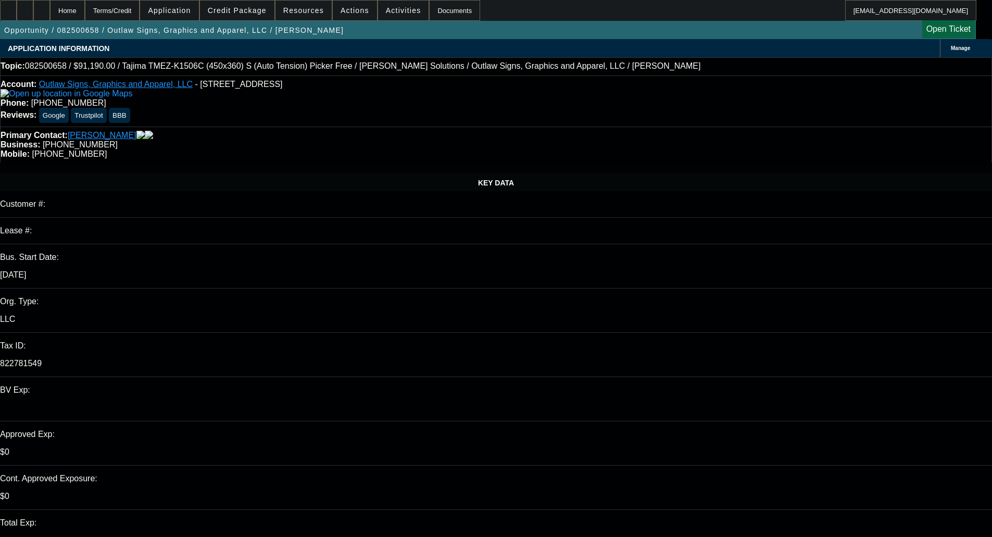
select select "0"
select select "2"
select select "0"
select select "6"
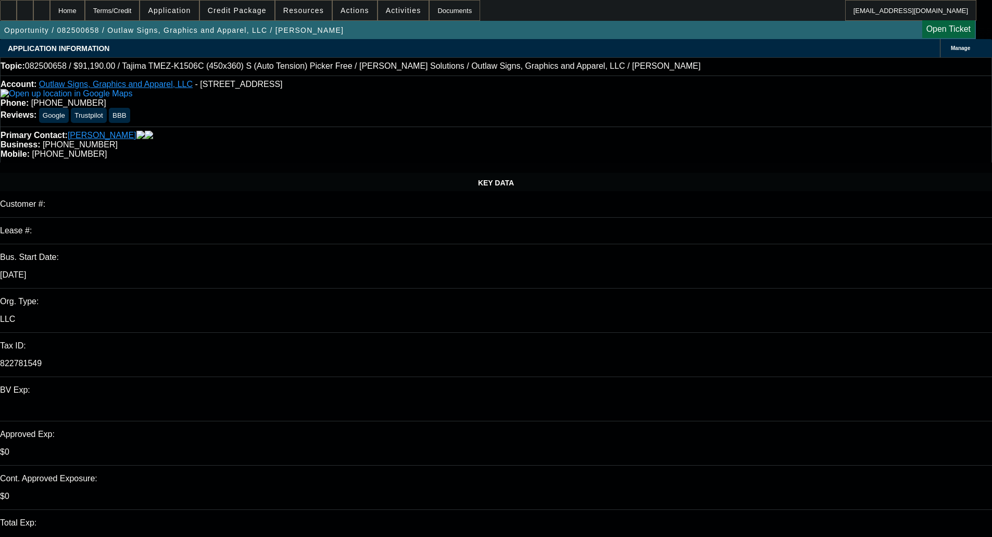
click at [229, 15] on span at bounding box center [237, 10] width 74 height 25
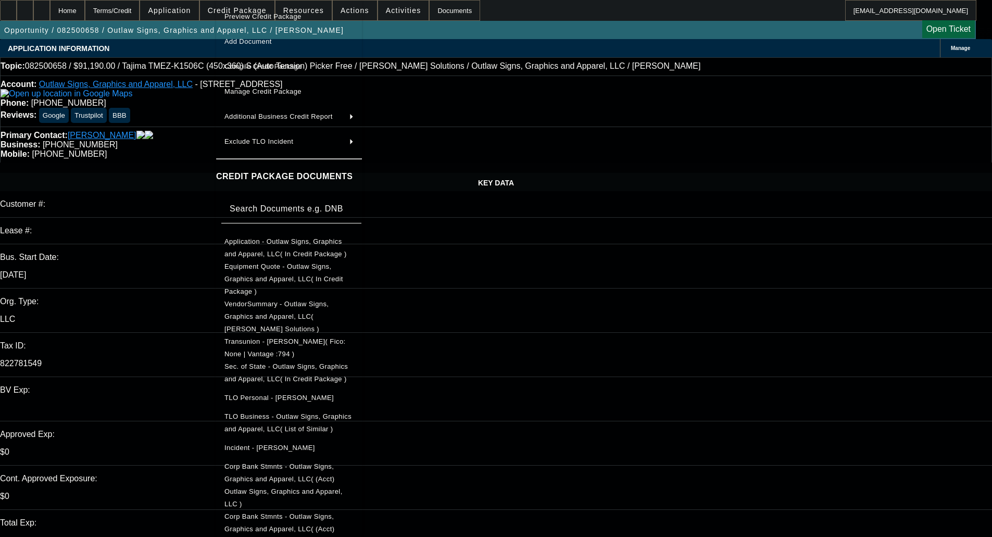
click at [277, 394] on span "TLO Personal - Heuton, Jason" at bounding box center [278, 398] width 109 height 8
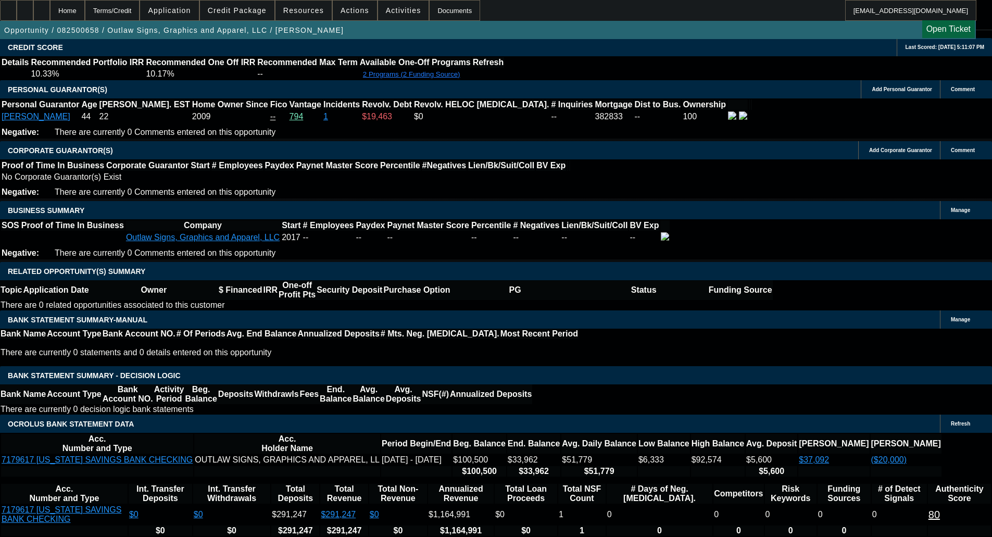
scroll to position [1510, 0]
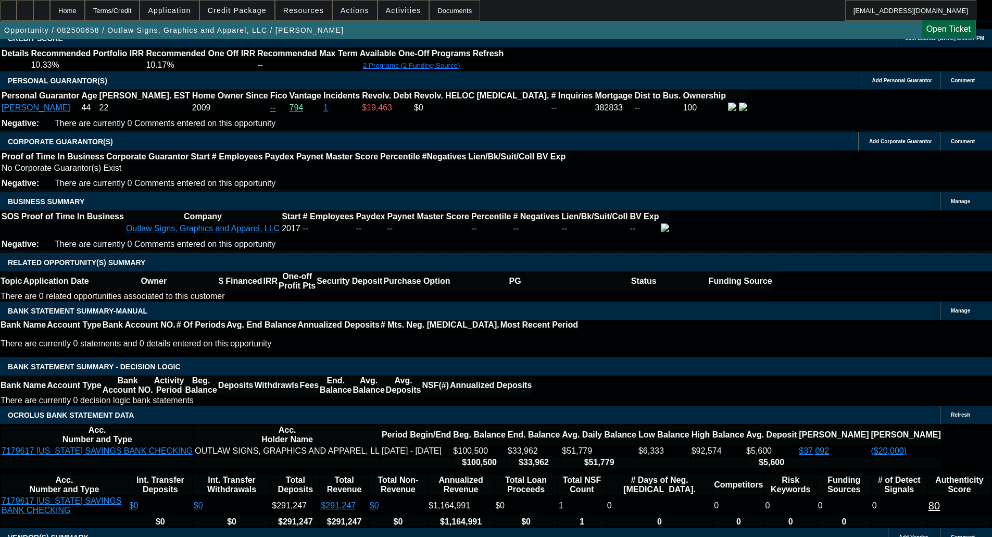
click at [247, 8] on span "Credit Package" at bounding box center [237, 10] width 59 height 8
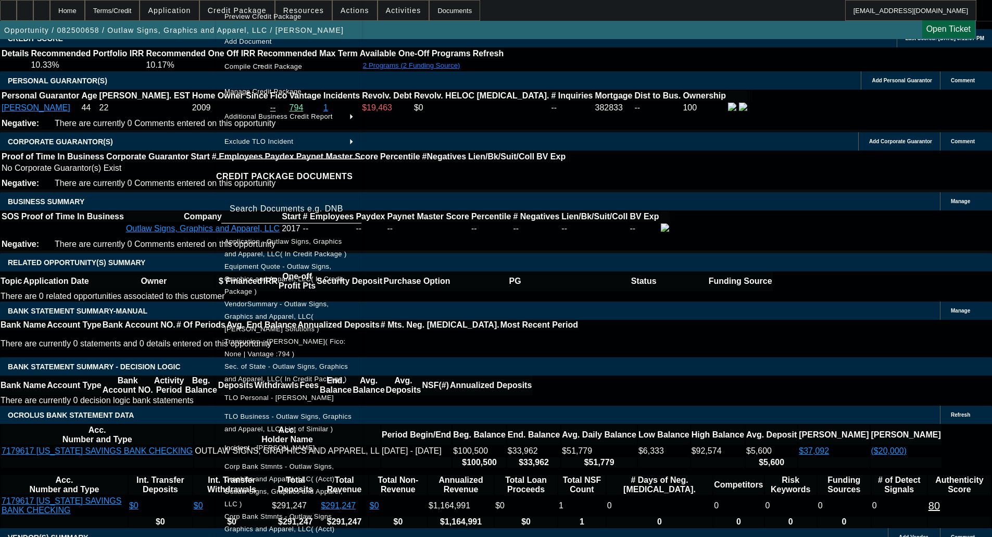
click at [259, 19] on span "Preview Credit Package" at bounding box center [262, 17] width 77 height 8
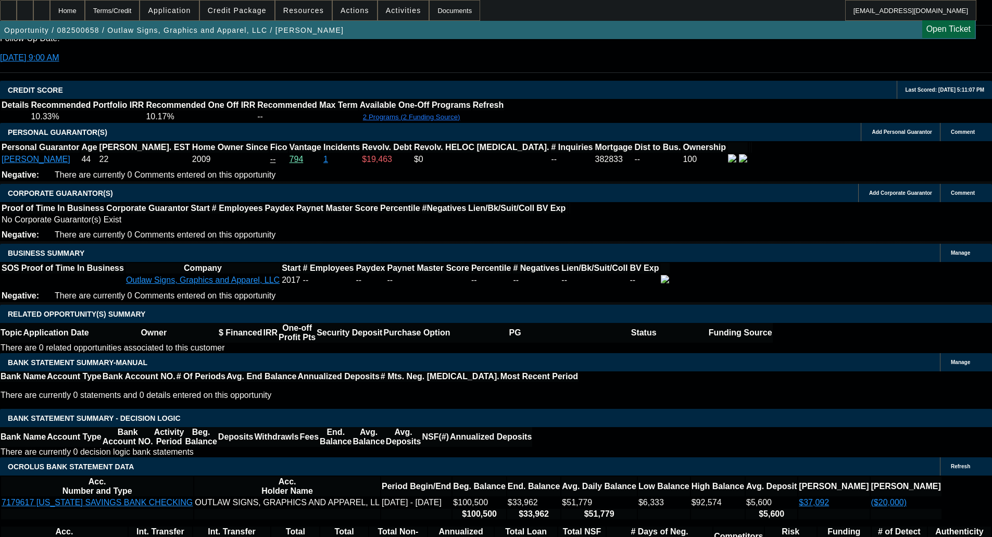
scroll to position [1458, 0]
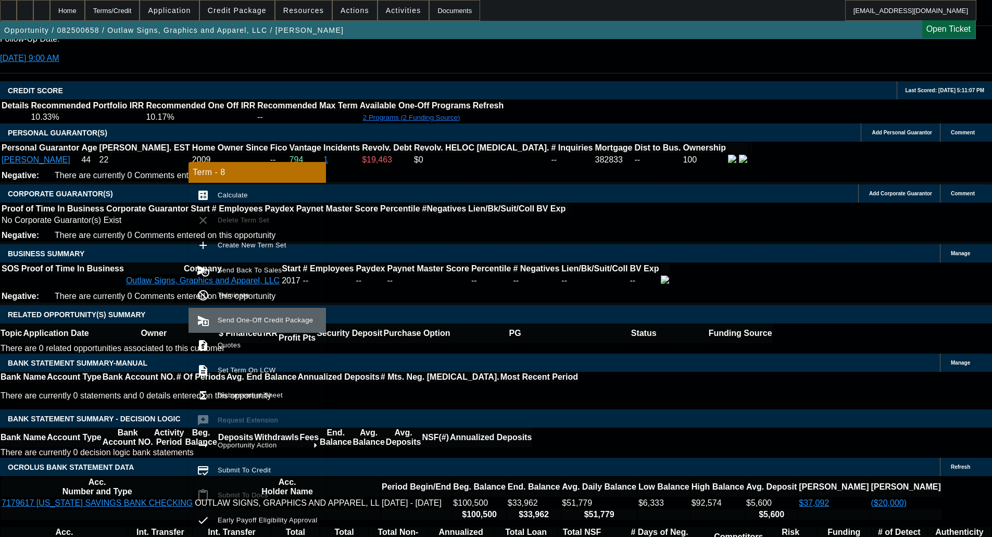
click at [229, 314] on button "send_and_archive Send One-Off Credit Package" at bounding box center [258, 320] width 138 height 25
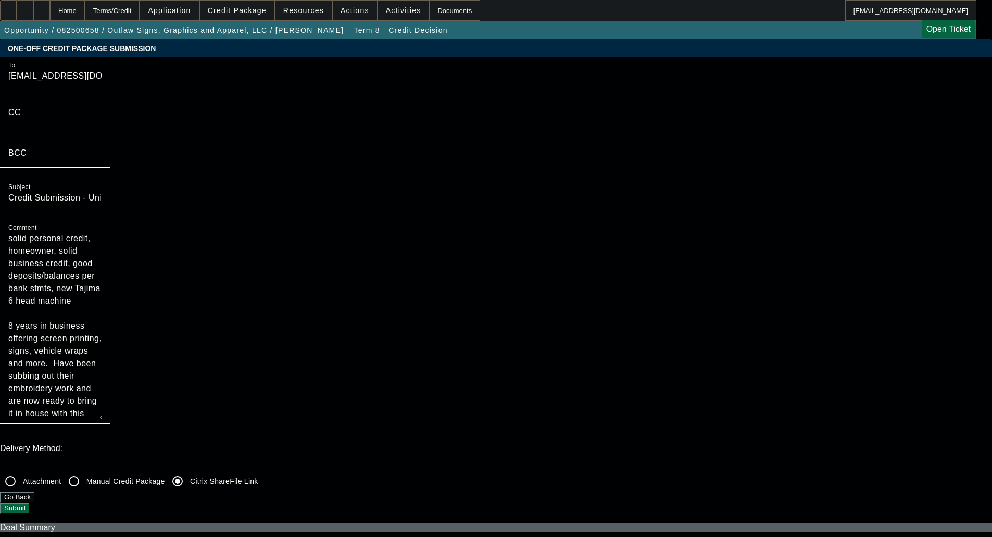
drag, startPoint x: 561, startPoint y: 109, endPoint x: 357, endPoint y: 67, distance: 208.5
click at [356, 70] on div "To [EMAIL_ADDRESS][DOMAIN_NAME];[EMAIL_ADDRESS][DOMAIN_NAME] CC BCC Subject Cre…" at bounding box center [496, 246] width 992 height 378
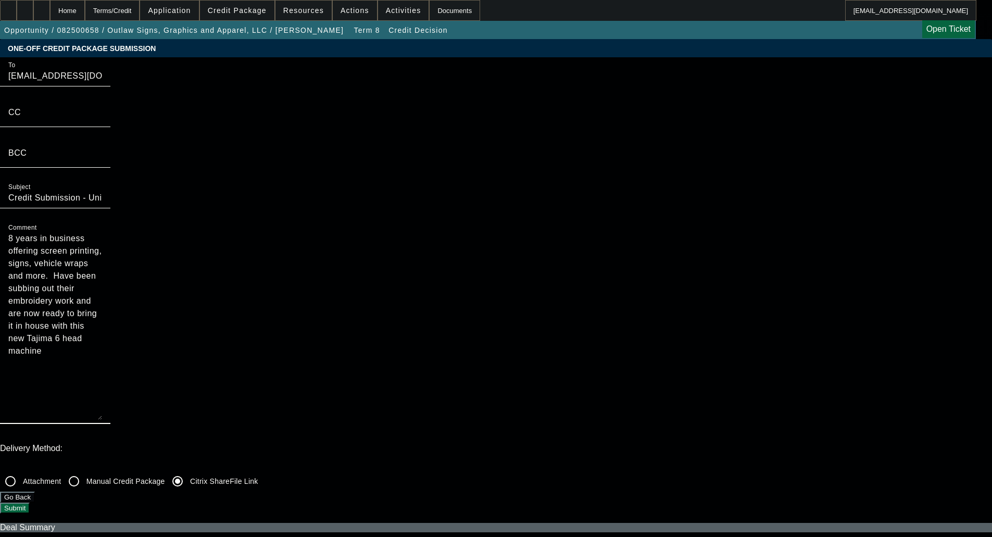
type textarea "8 years in business offering screen printing, signs, vehicle wraps and more. Ha…"
click at [30, 503] on button "Submit" at bounding box center [15, 508] width 30 height 11
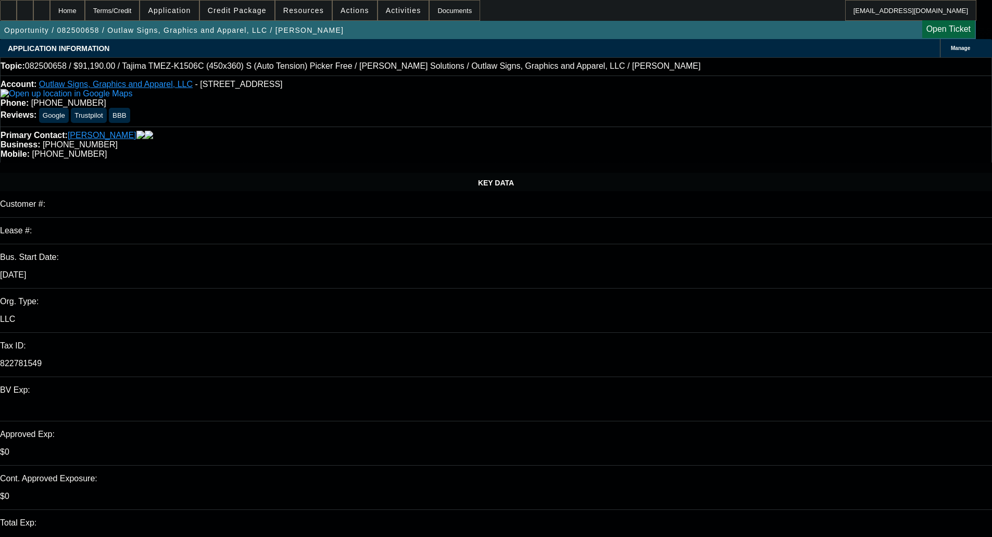
select select "0"
select select "2"
select select "0.1"
select select "4"
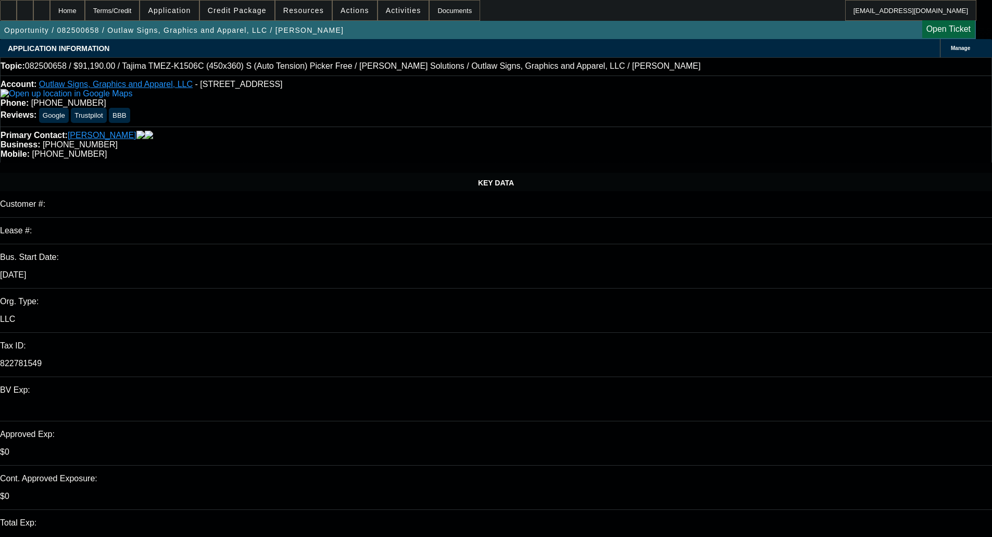
select select "0"
select select "2"
select select "0"
select select "6"
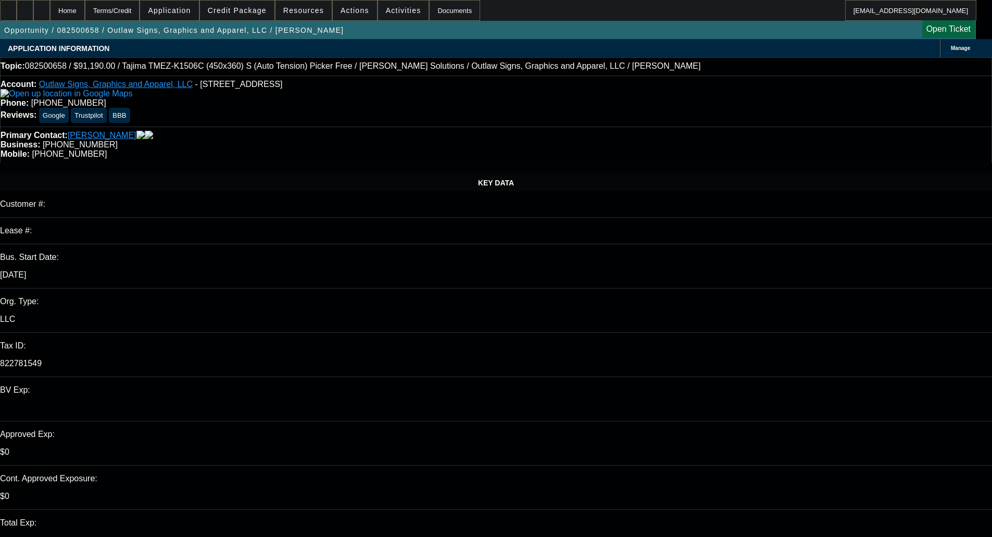
select select "0"
select select "2"
select select "0.1"
select select "4"
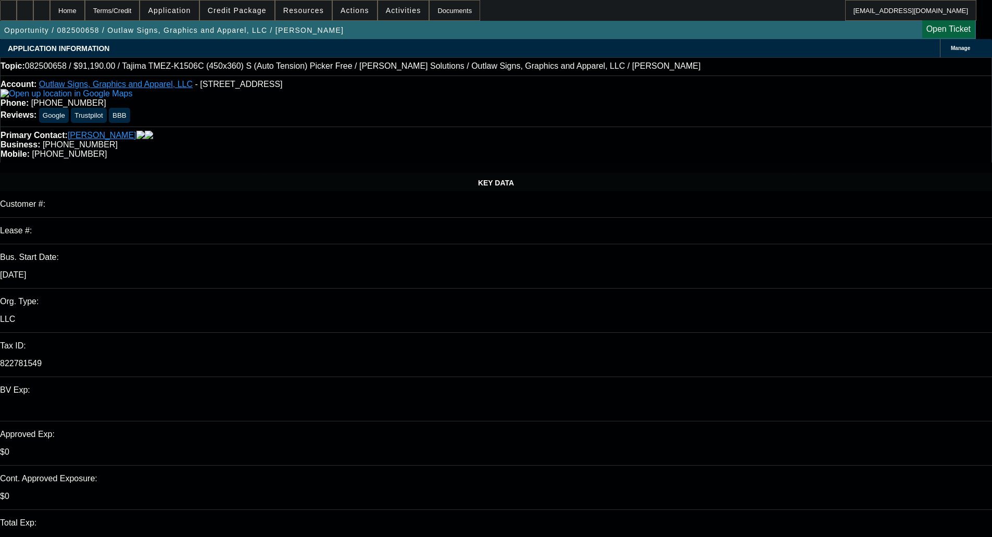
select select "0"
select select "2"
select select "0"
select select "6"
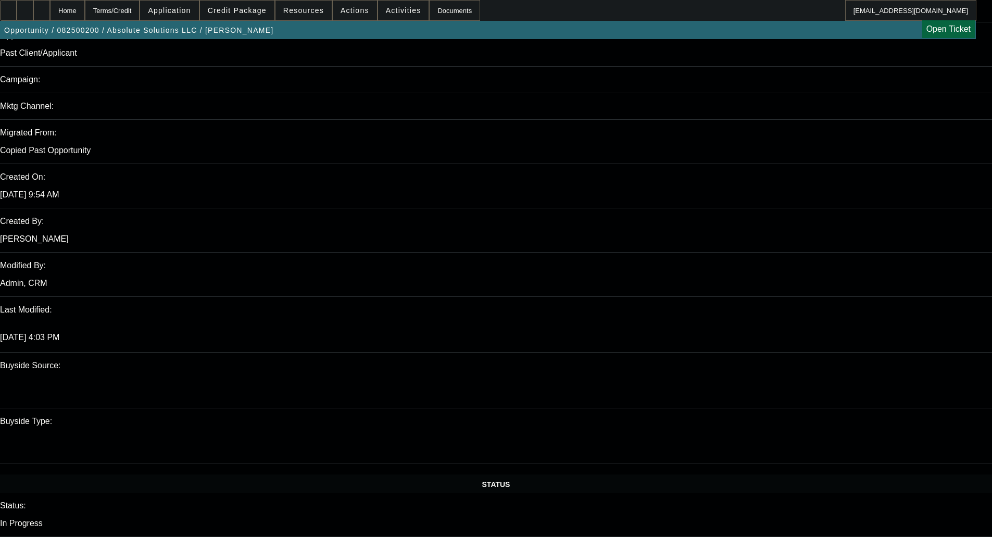
select select "0"
select select "0.1"
select select "4"
select select "0"
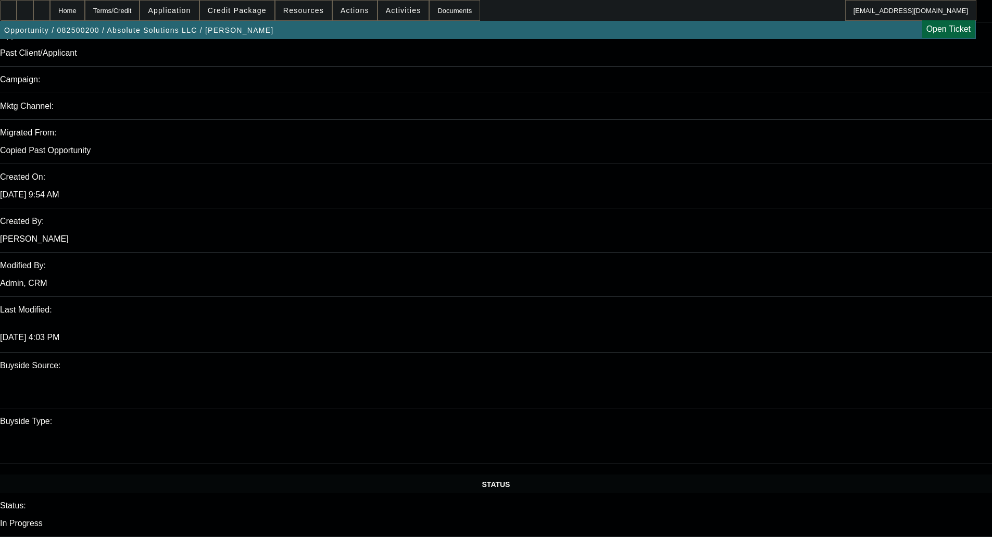
select select "0"
select select "5"
select select "0"
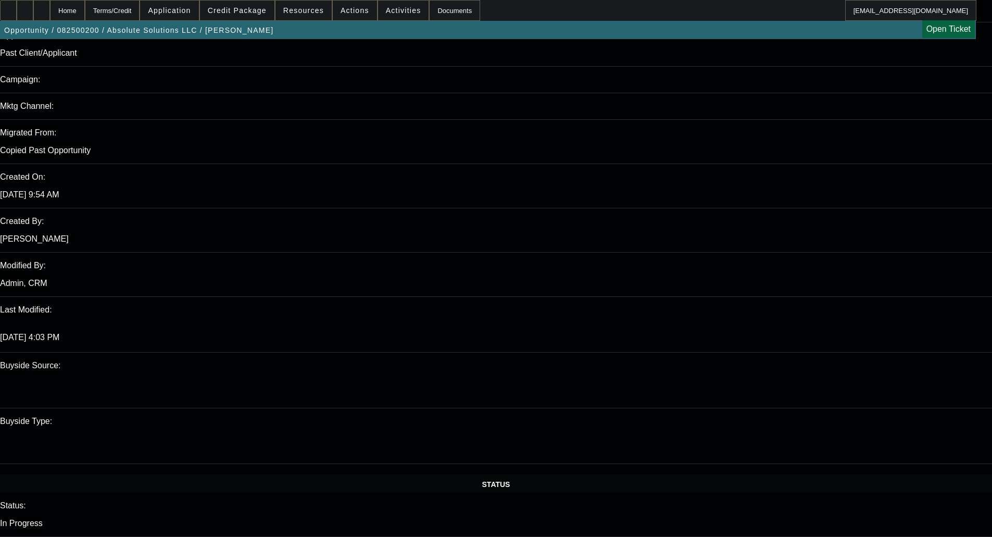
select select "0"
select select "6"
select select "0"
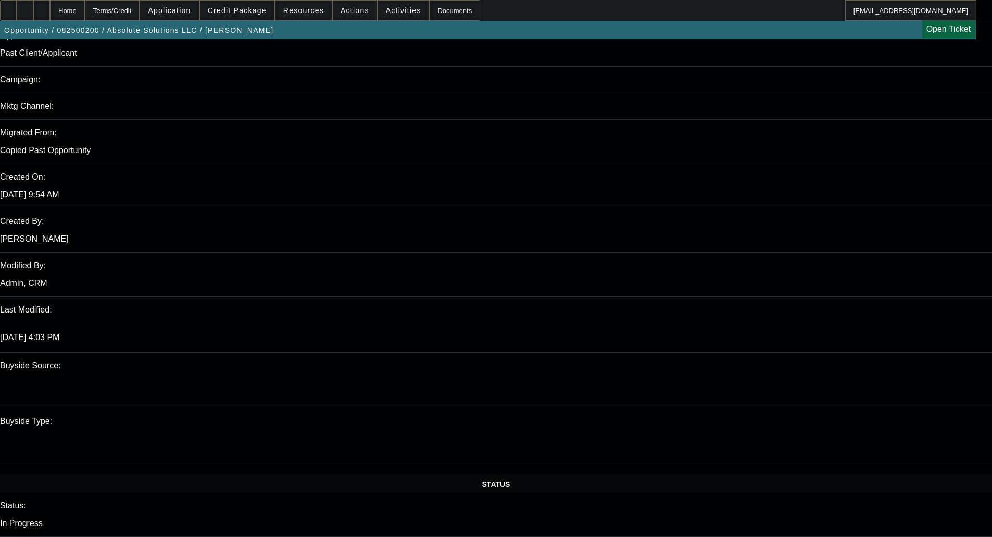
select select "6"
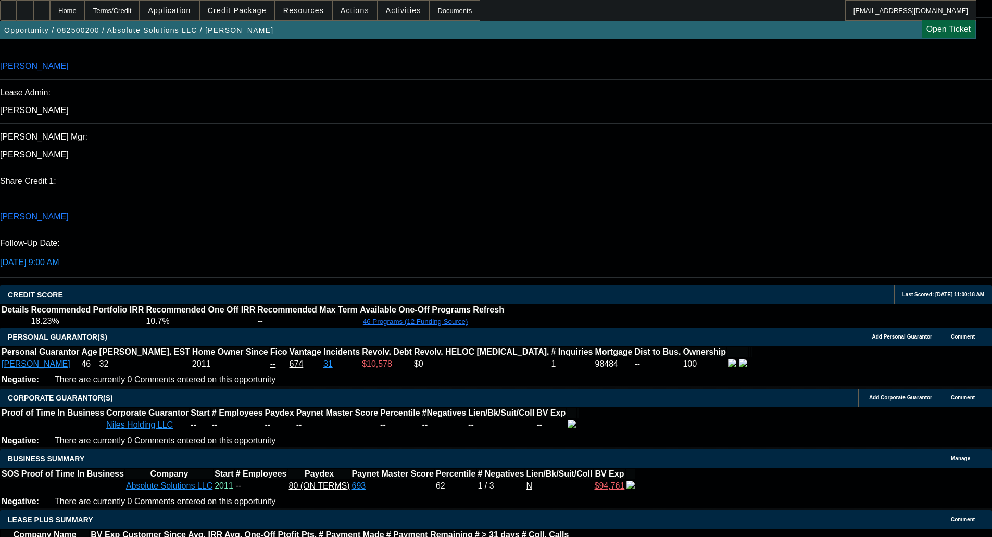
scroll to position [1454, 0]
